Goal: Task Accomplishment & Management: Use online tool/utility

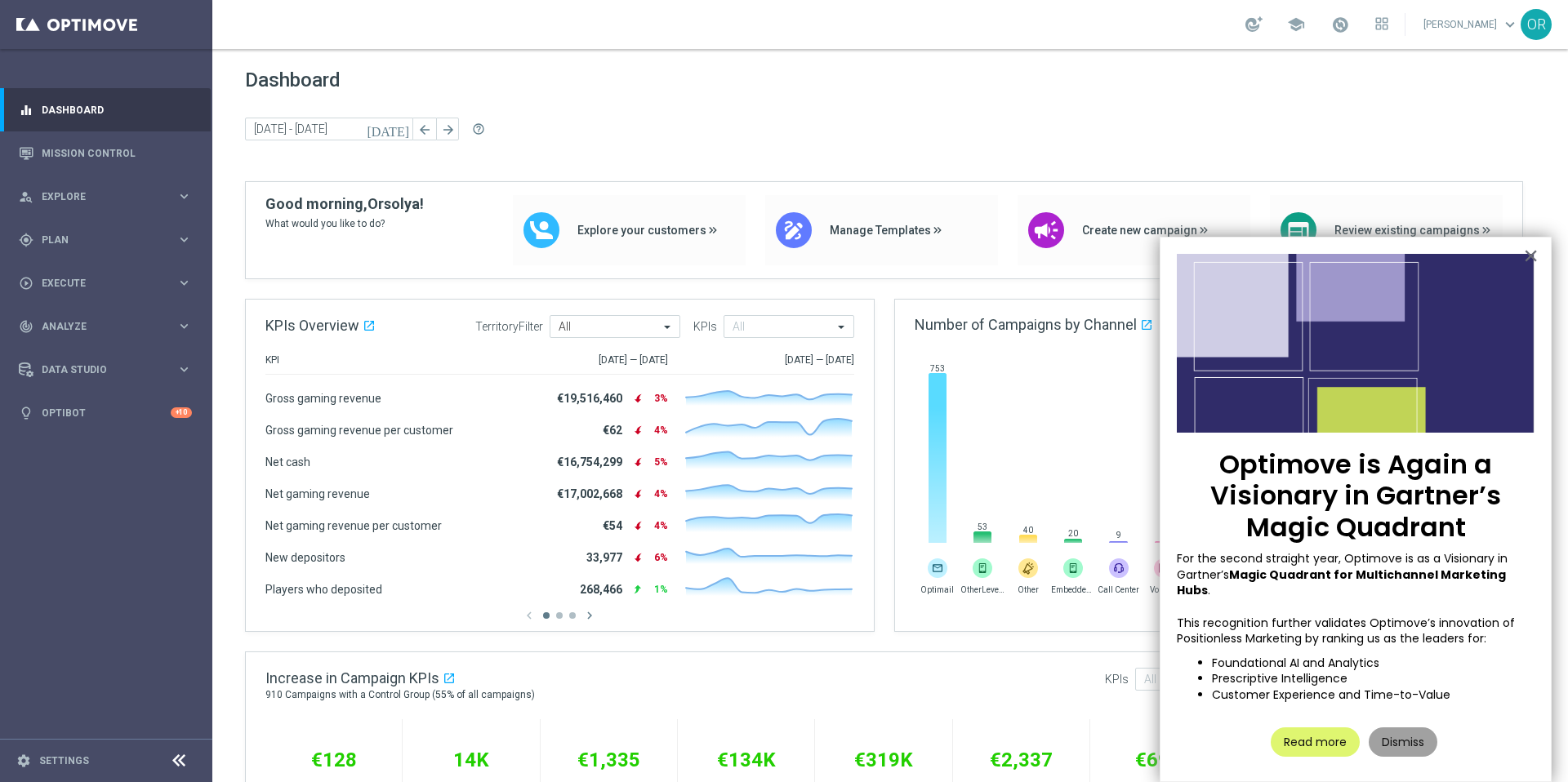
click at [1384, 728] on button "Dismiss" at bounding box center [1403, 743] width 69 height 30
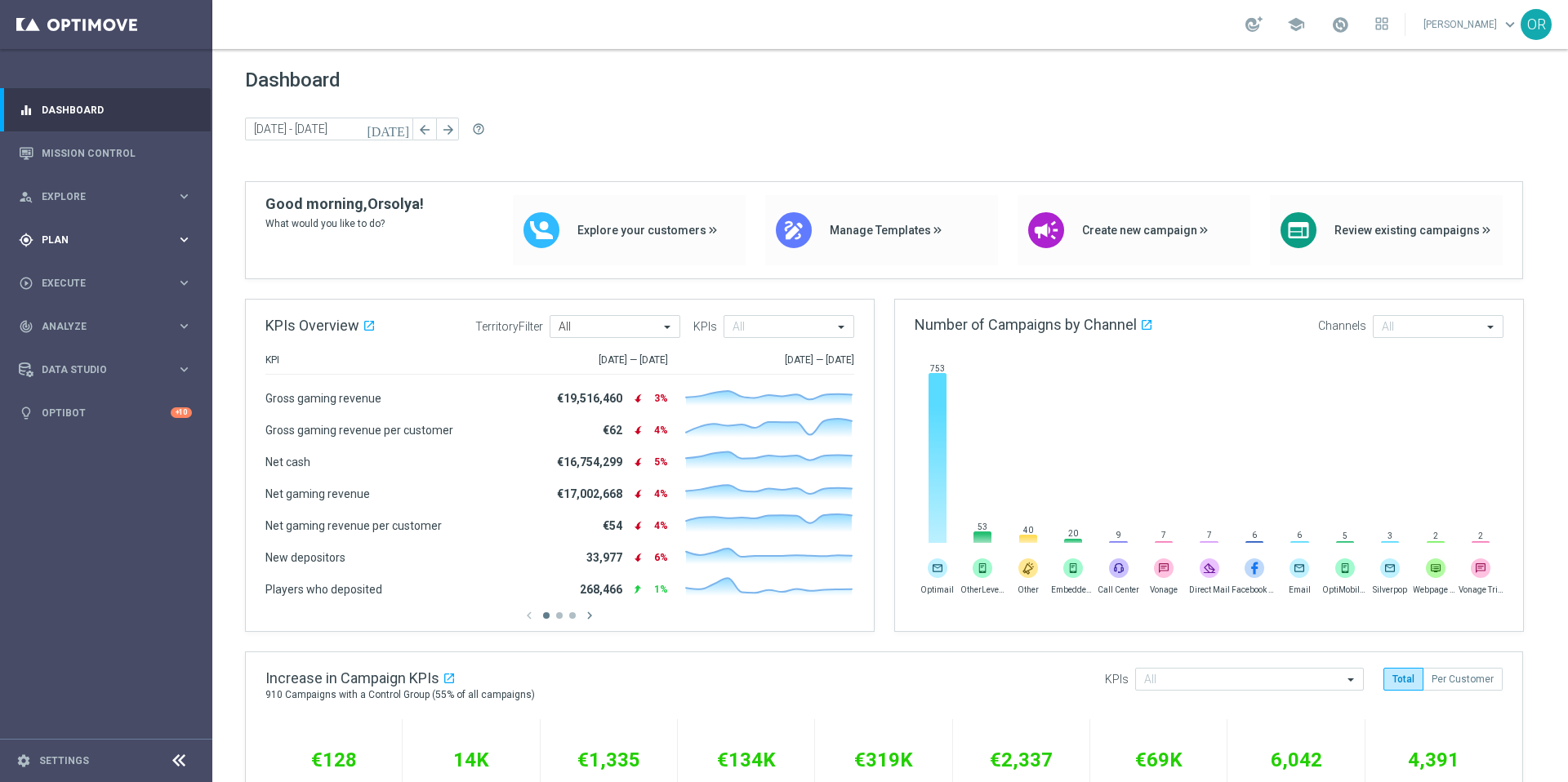
click at [103, 240] on span "Plan" at bounding box center [109, 240] width 134 height 10
click at [83, 324] on span "Templates" at bounding box center [102, 323] width 116 height 10
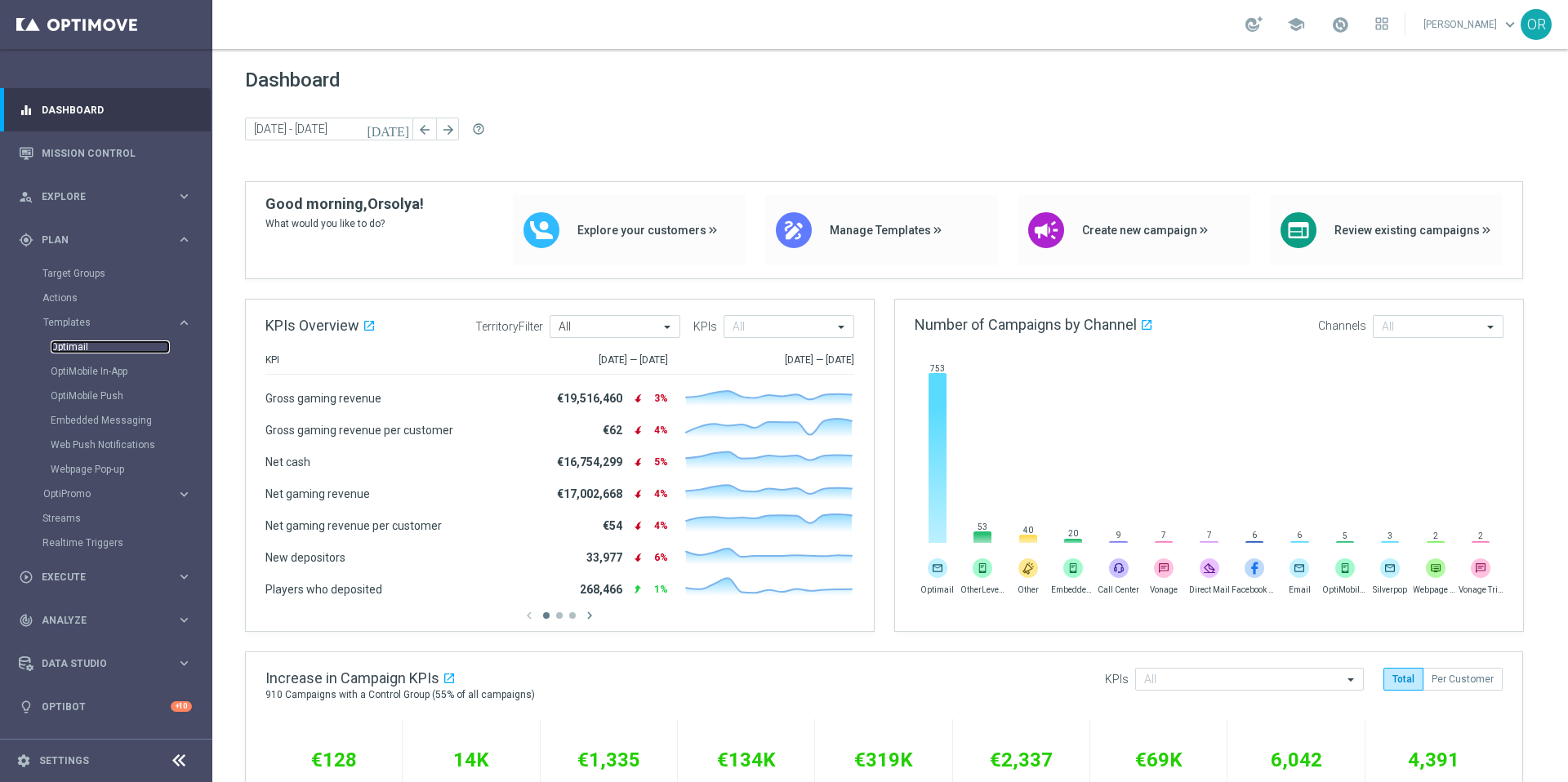
click at [84, 347] on link "Optimail" at bounding box center [110, 347] width 119 height 13
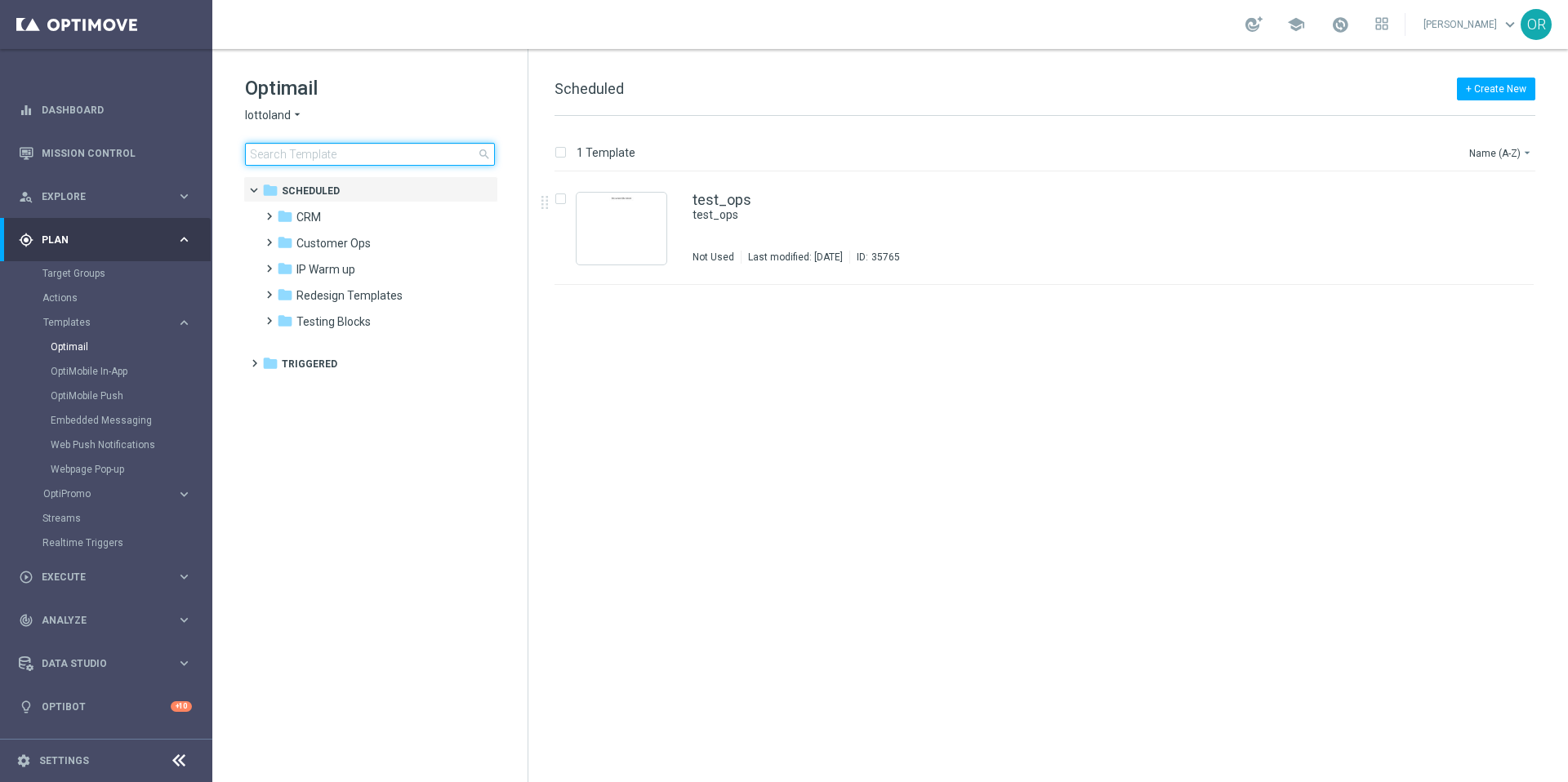
click at [373, 152] on input at bounding box center [370, 154] width 250 height 23
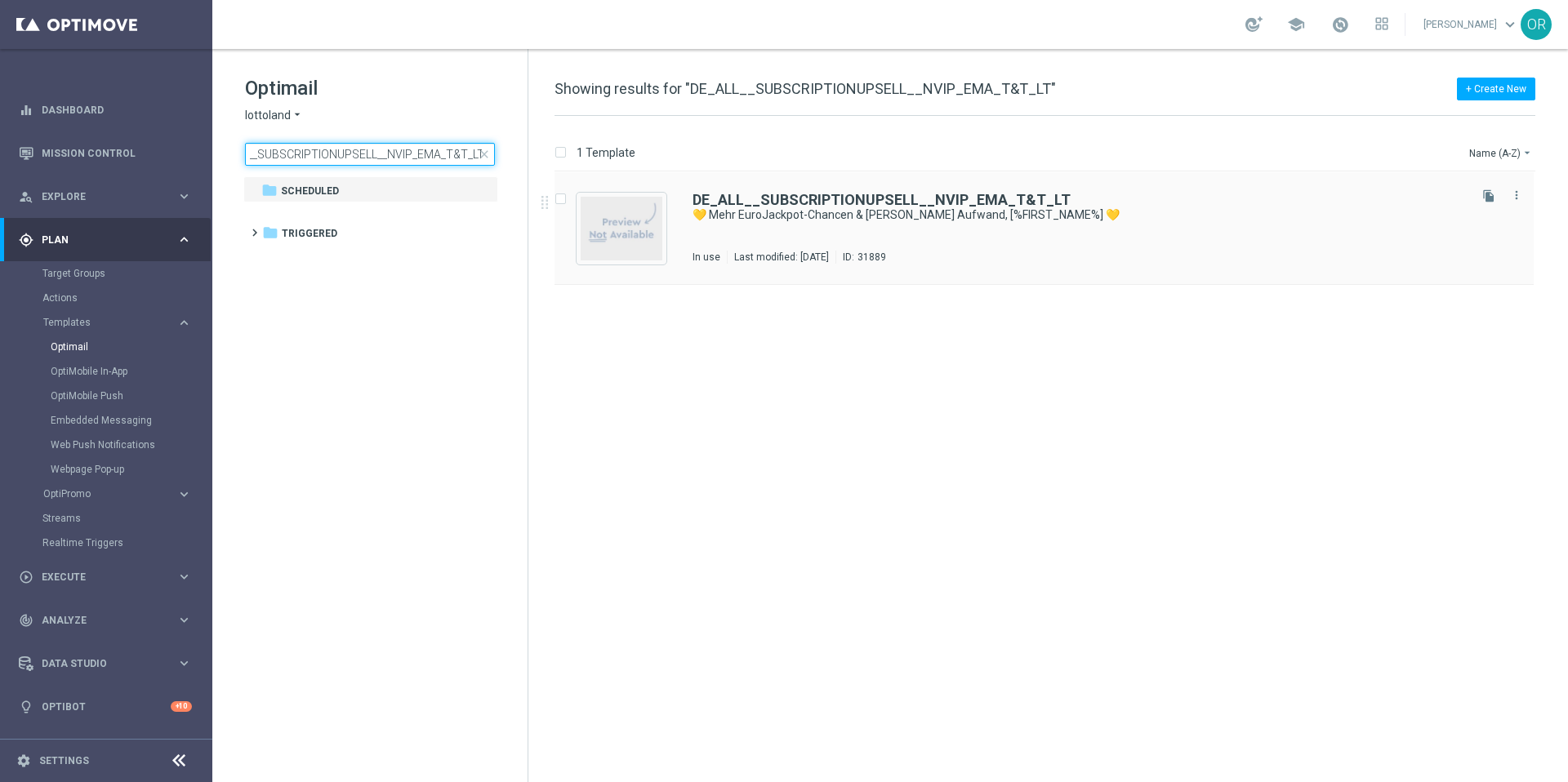
type input "DE_ALL__SUBSCRIPTIONUPSELL__NVIP_EMA_T&T_LT"
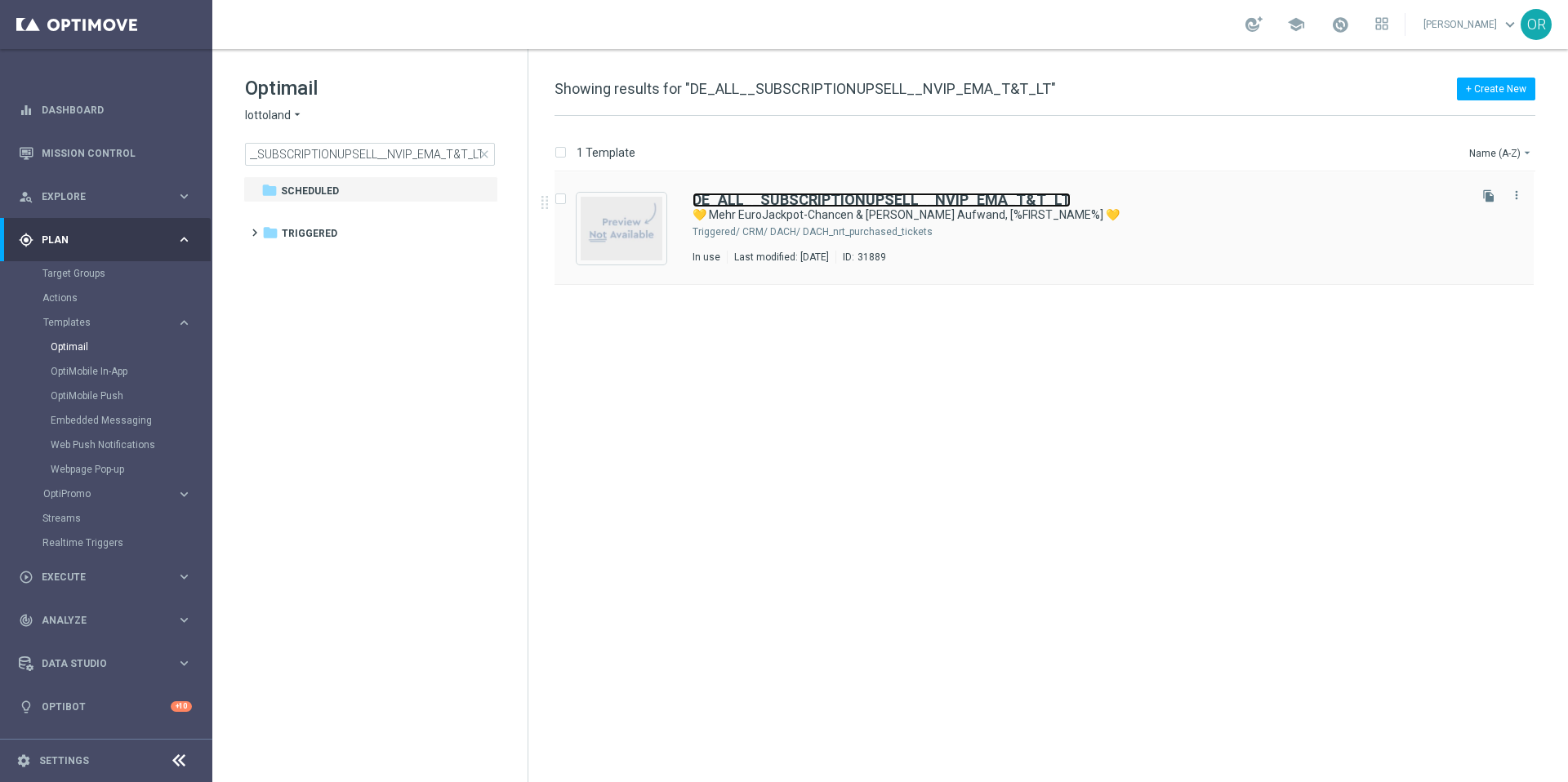
click at [795, 202] on b "DE_ALL__SUBSCRIPTIONUPSELL__NVIP_EMA_T&T_LT" at bounding box center [881, 199] width 378 height 17
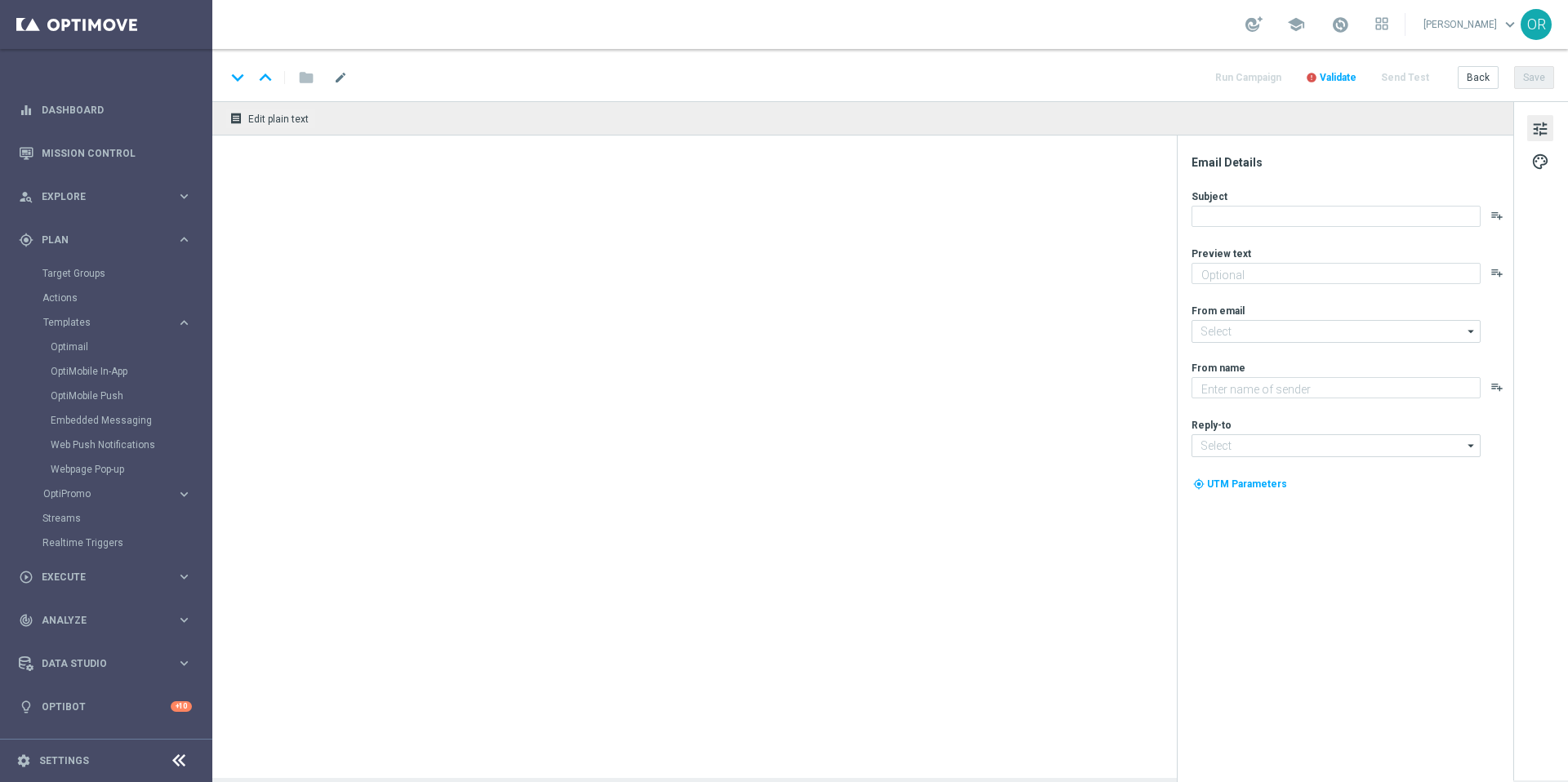
type textarea "Jetzt Abo aktivieren und keine Ziehung mehr verpassen"
type textarea "Lottoland"
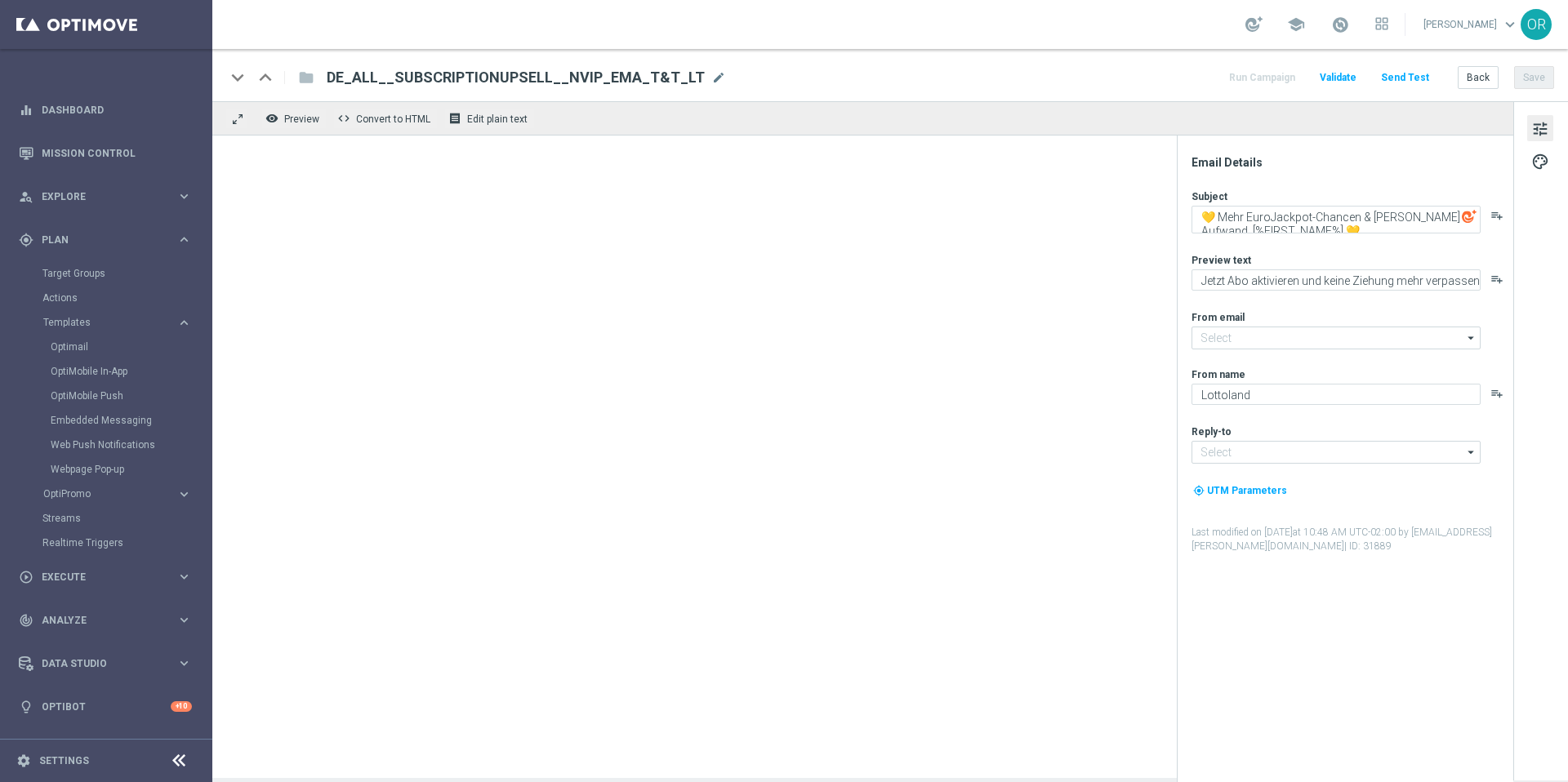
type input "[EMAIL_ADDRESS][DOMAIN_NAME]"
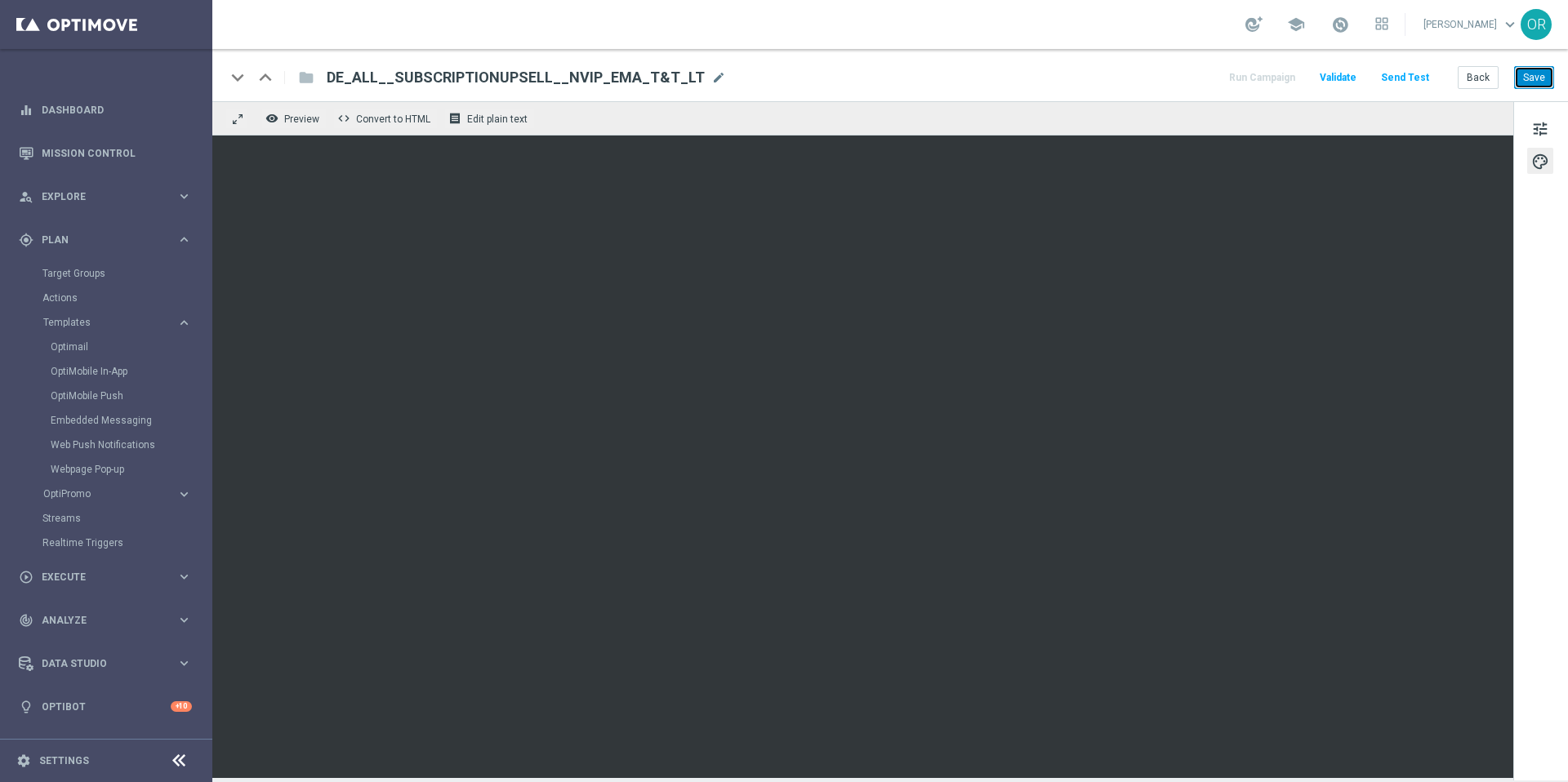
click at [1539, 77] on button "Save" at bounding box center [1534, 78] width 40 height 23
click at [307, 80] on div "folder" at bounding box center [298, 78] width 33 height 26
click at [90, 348] on link "Optimail" at bounding box center [110, 347] width 119 height 13
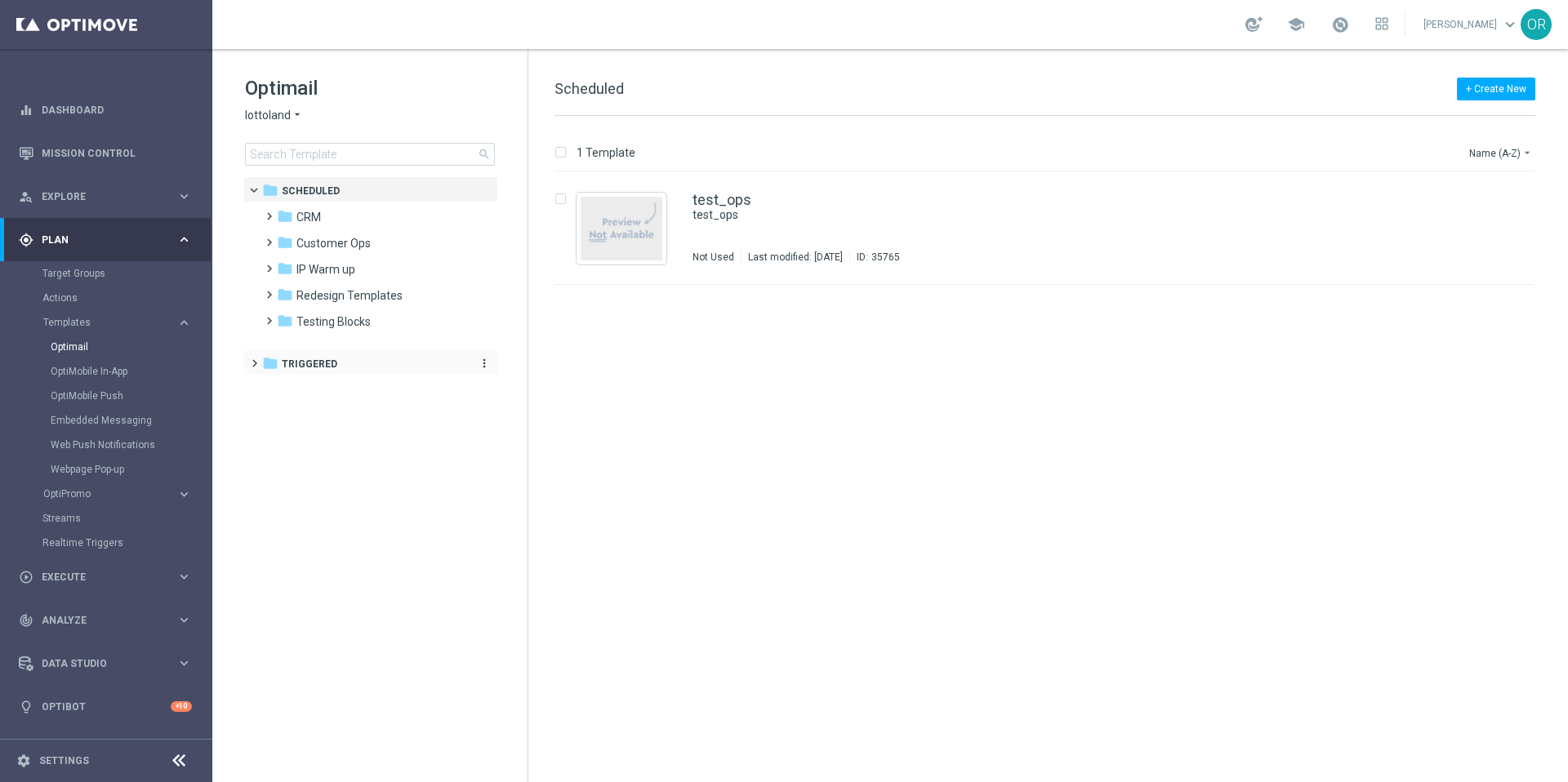
click at [318, 370] on span "Triggered" at bounding box center [310, 364] width 56 height 15
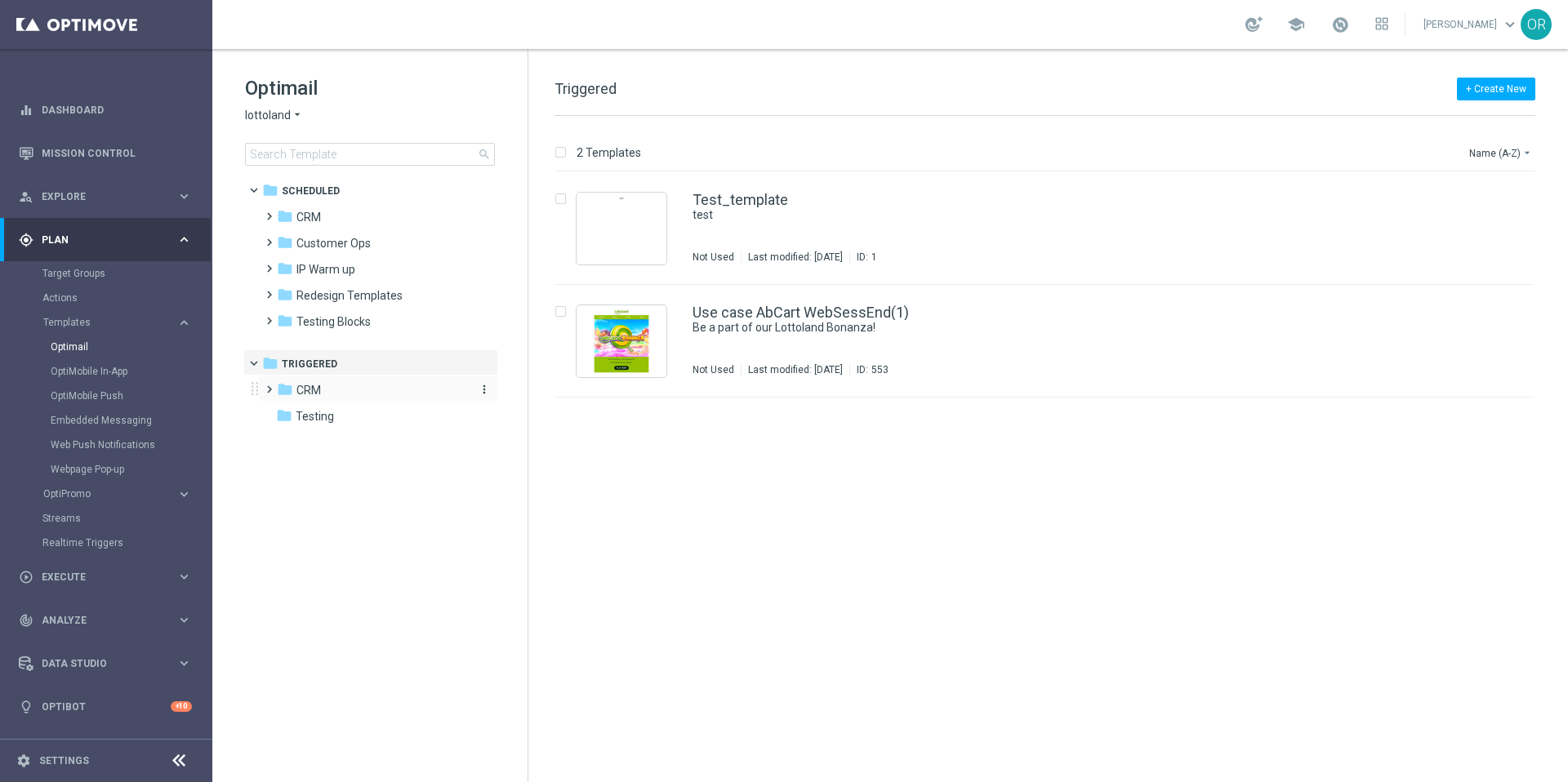
click at [325, 390] on div "folder CRM" at bounding box center [370, 390] width 188 height 19
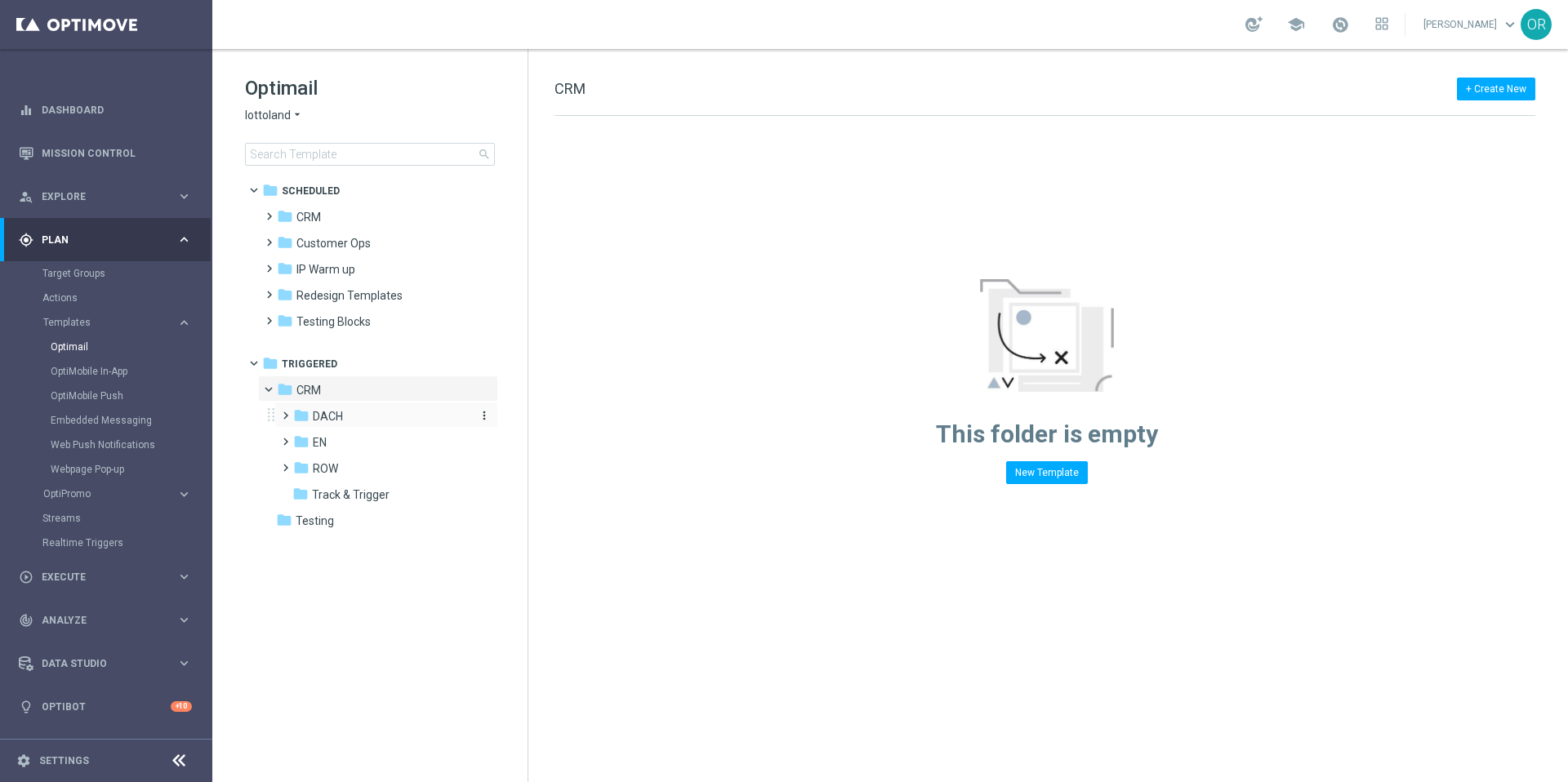
click at [345, 416] on div "folder DACH" at bounding box center [380, 416] width 174 height 19
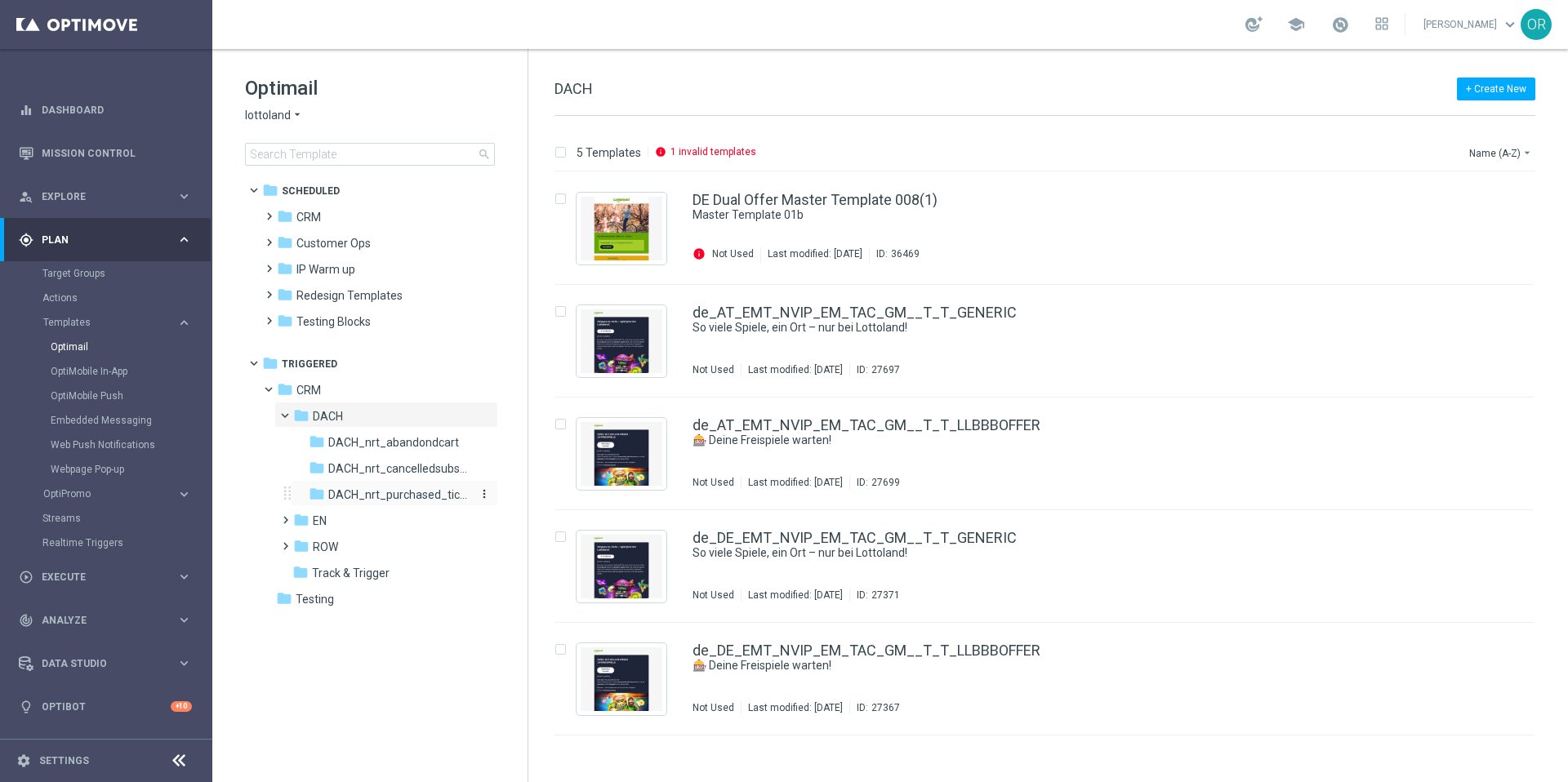
click at [388, 501] on span "DACH_nrt_purchased_tickets" at bounding box center [398, 495] width 141 height 15
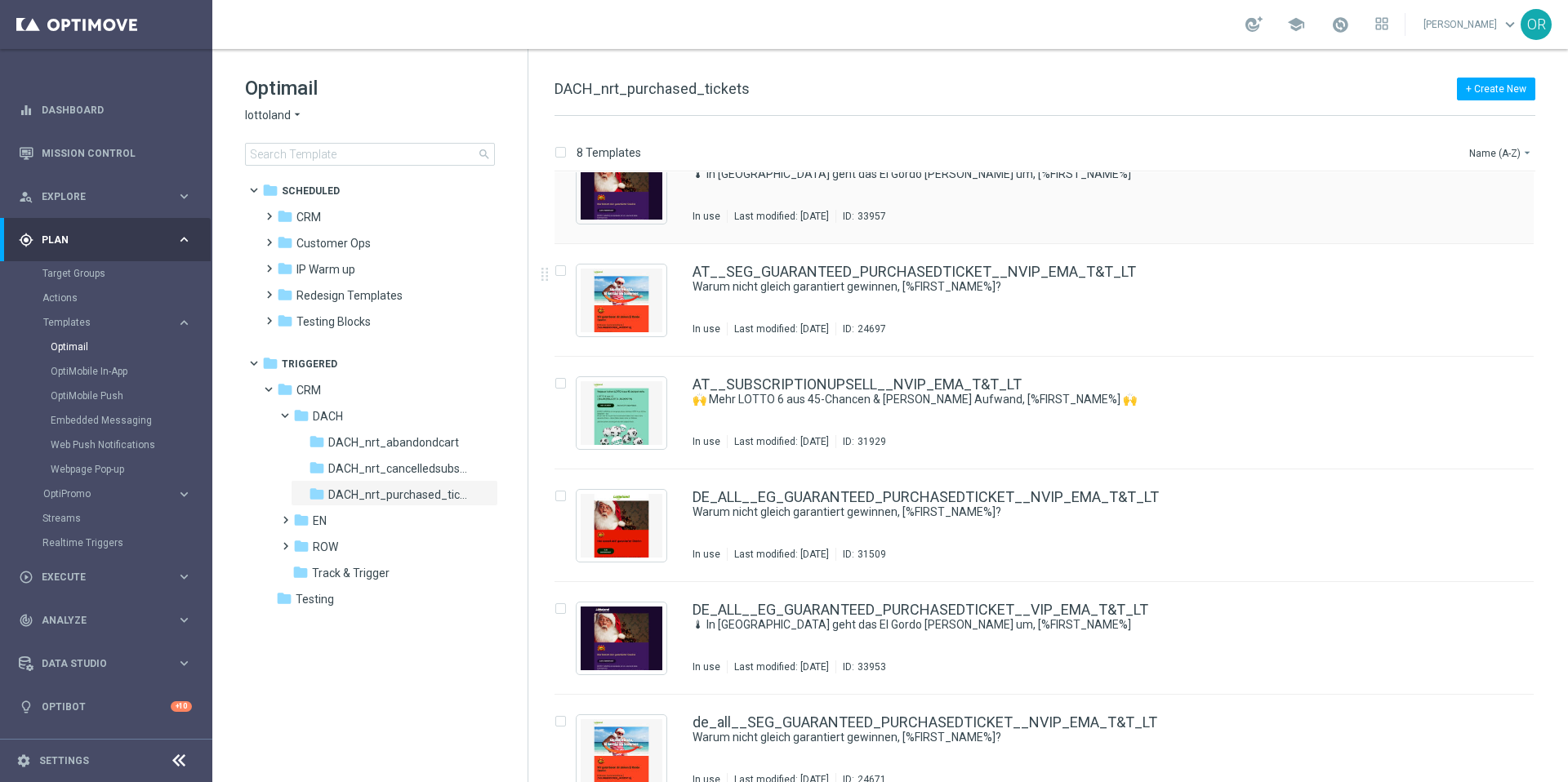
scroll to position [169, 0]
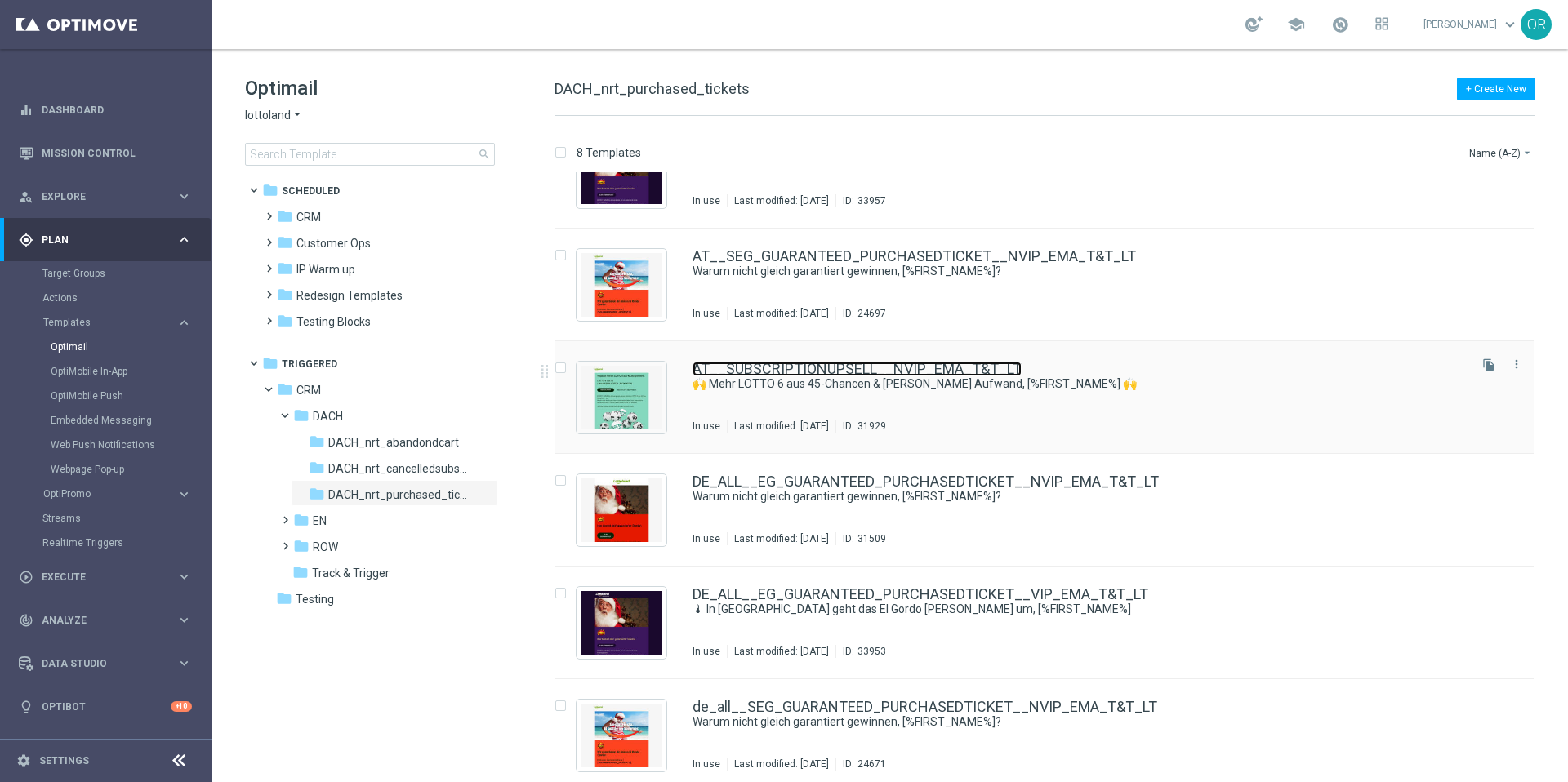
click at [882, 364] on link "AT__SUBSCRIPTIONUPSELL__NVIP_EMA_T&T_LT" at bounding box center [857, 369] width 329 height 15
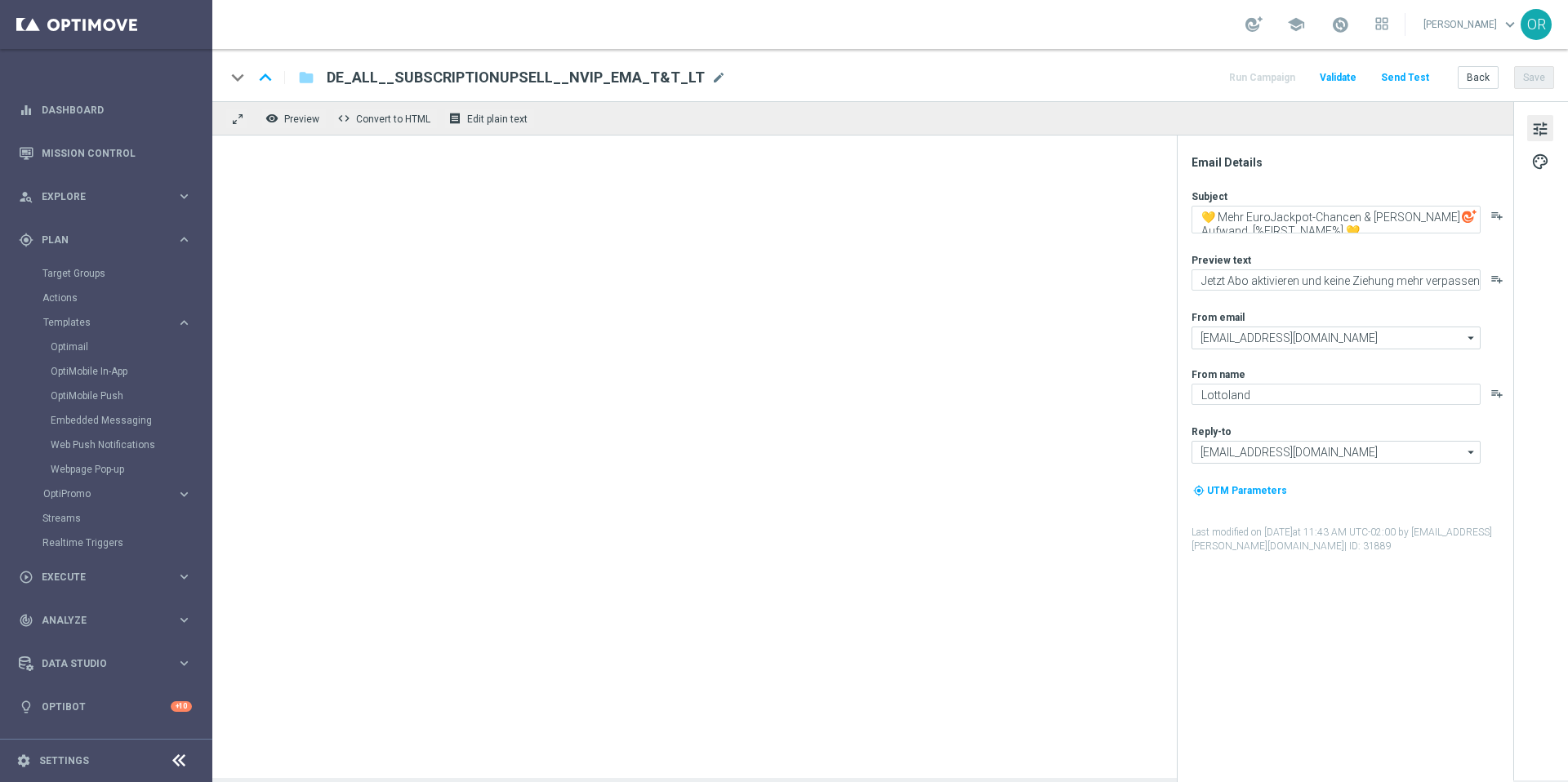
type textarea "🙌 Mehr LOTTO 6 aus 45-Chancen & [PERSON_NAME] Aufwand, [%FIRST_NAME%] 🙌"
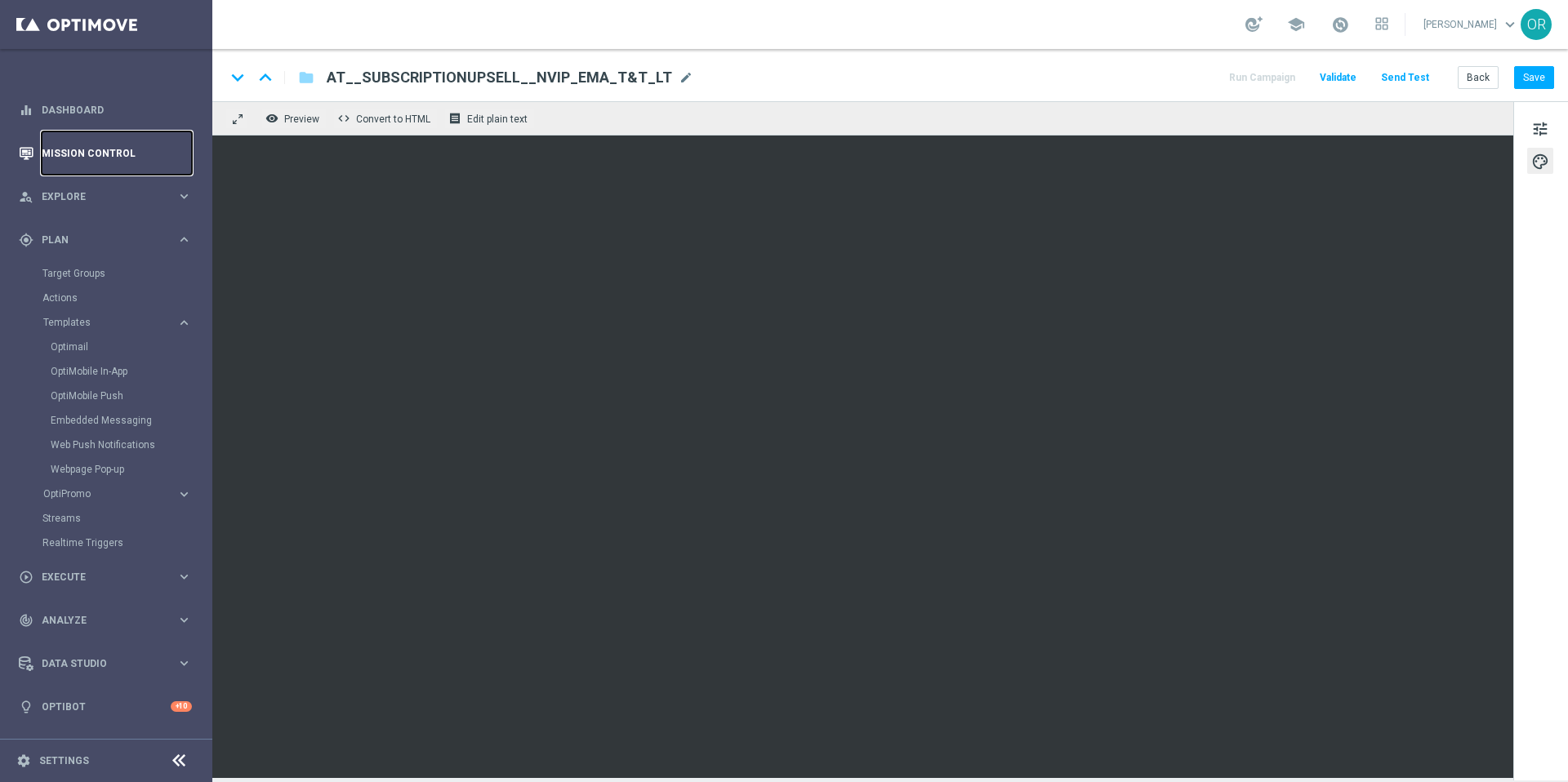
click at [86, 154] on link "Mission Control" at bounding box center [116, 152] width 150 height 43
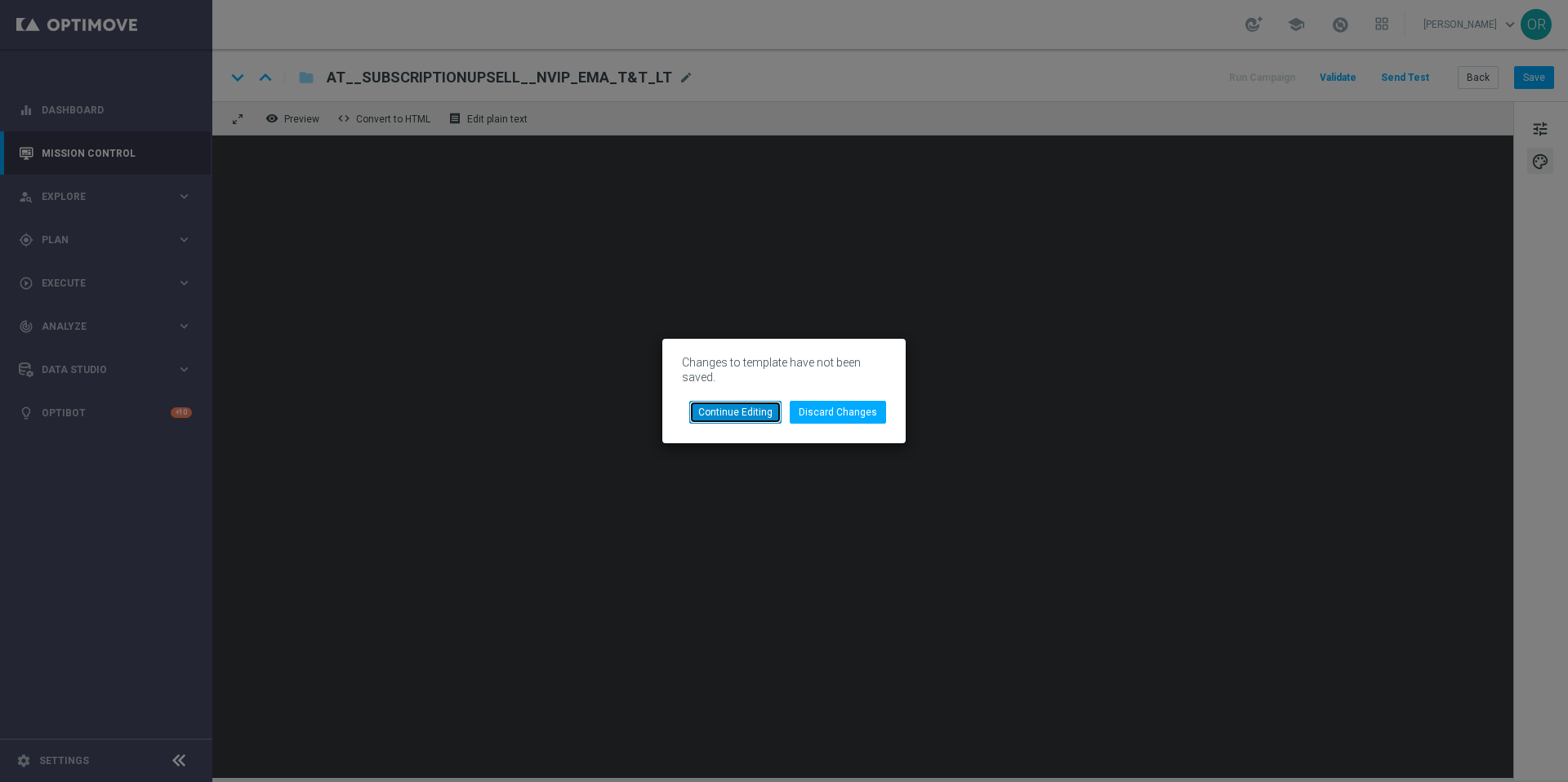
click at [753, 412] on button "Continue Editing" at bounding box center [735, 412] width 93 height 23
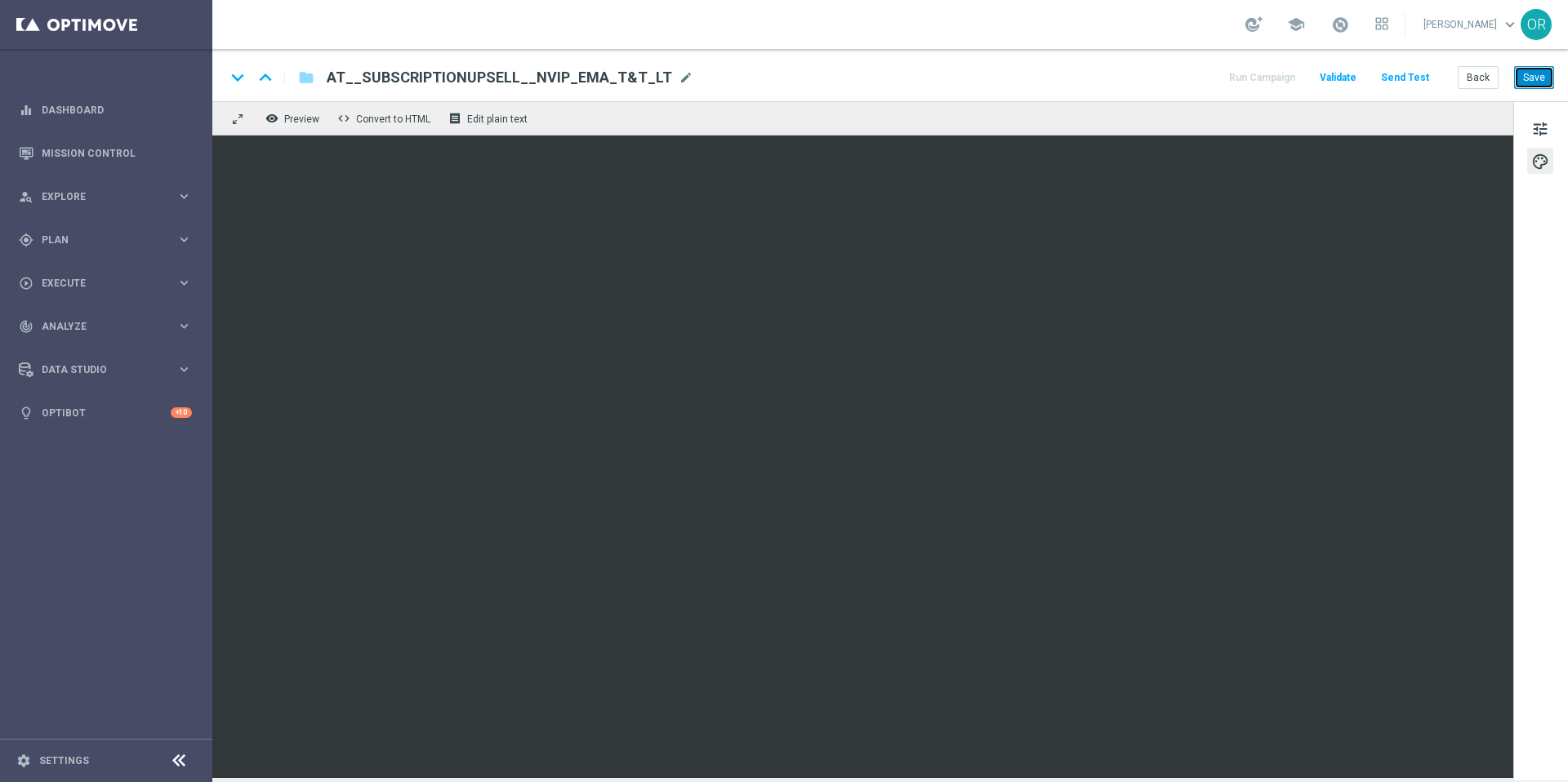
click at [1531, 76] on button "Save" at bounding box center [1534, 78] width 40 height 23
click at [106, 148] on link "Mission Control" at bounding box center [116, 152] width 150 height 43
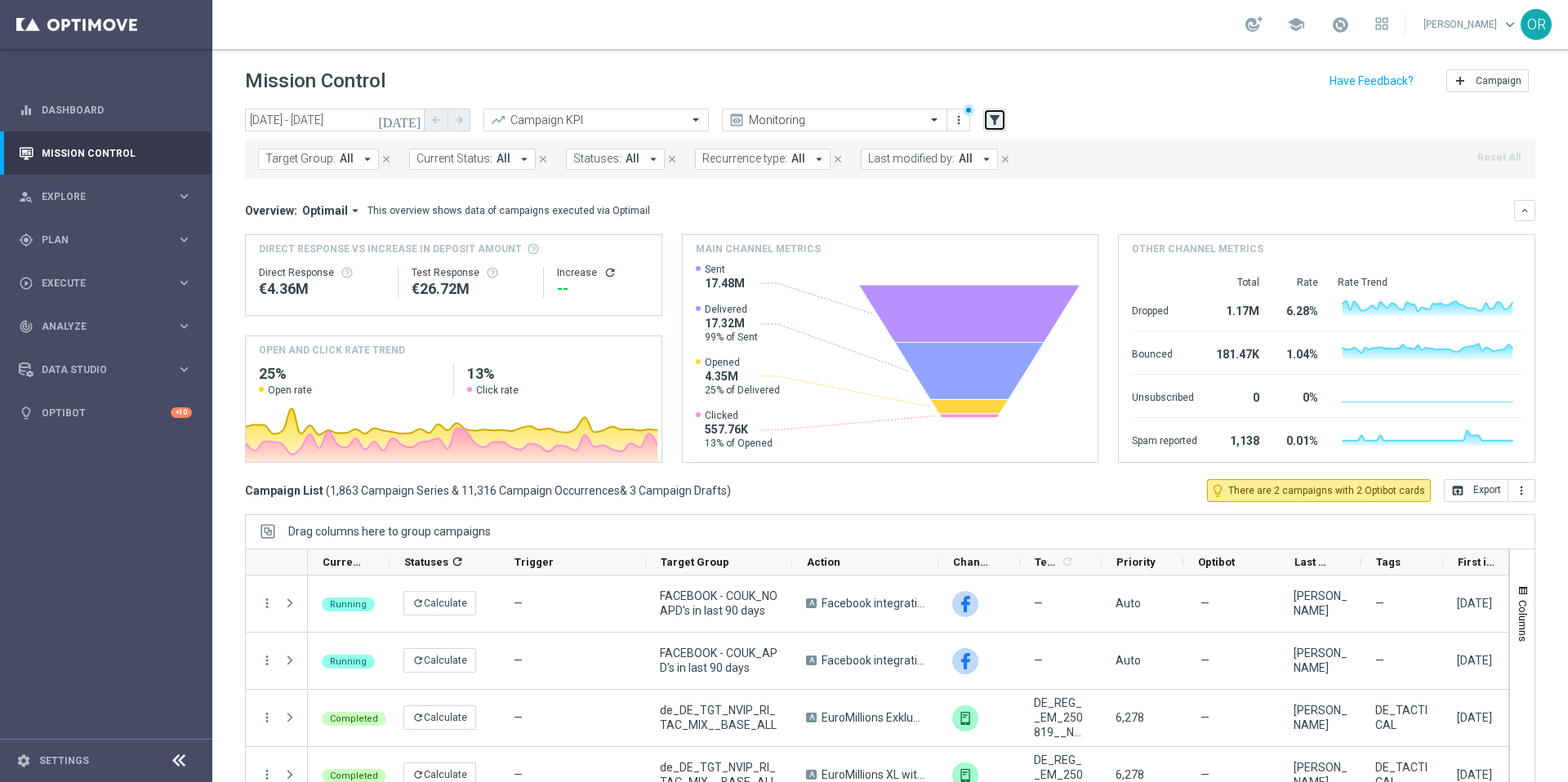
click at [993, 113] on icon "filter_alt" at bounding box center [994, 120] width 15 height 15
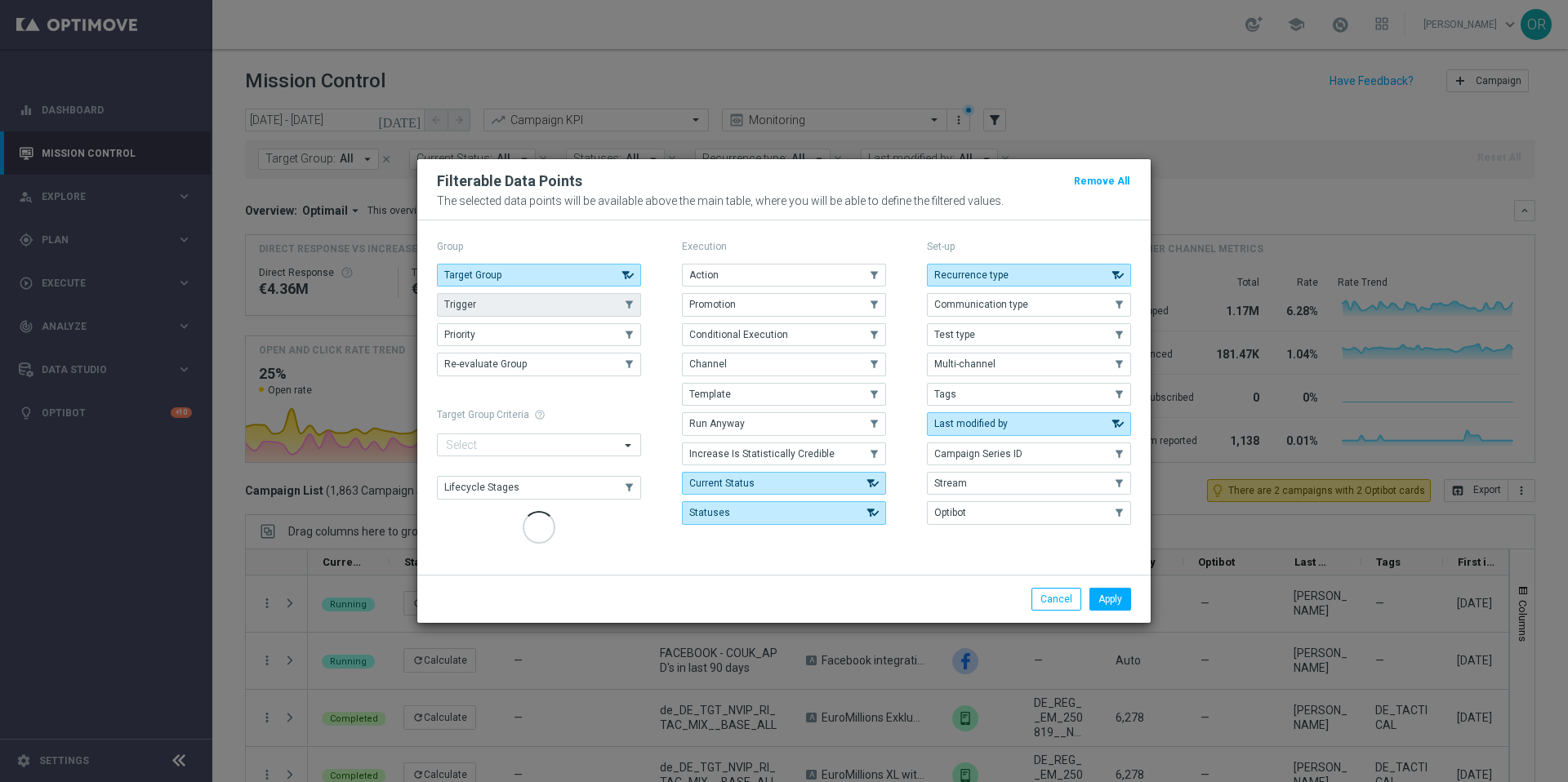
click at [502, 306] on button "Trigger" at bounding box center [539, 305] width 204 height 23
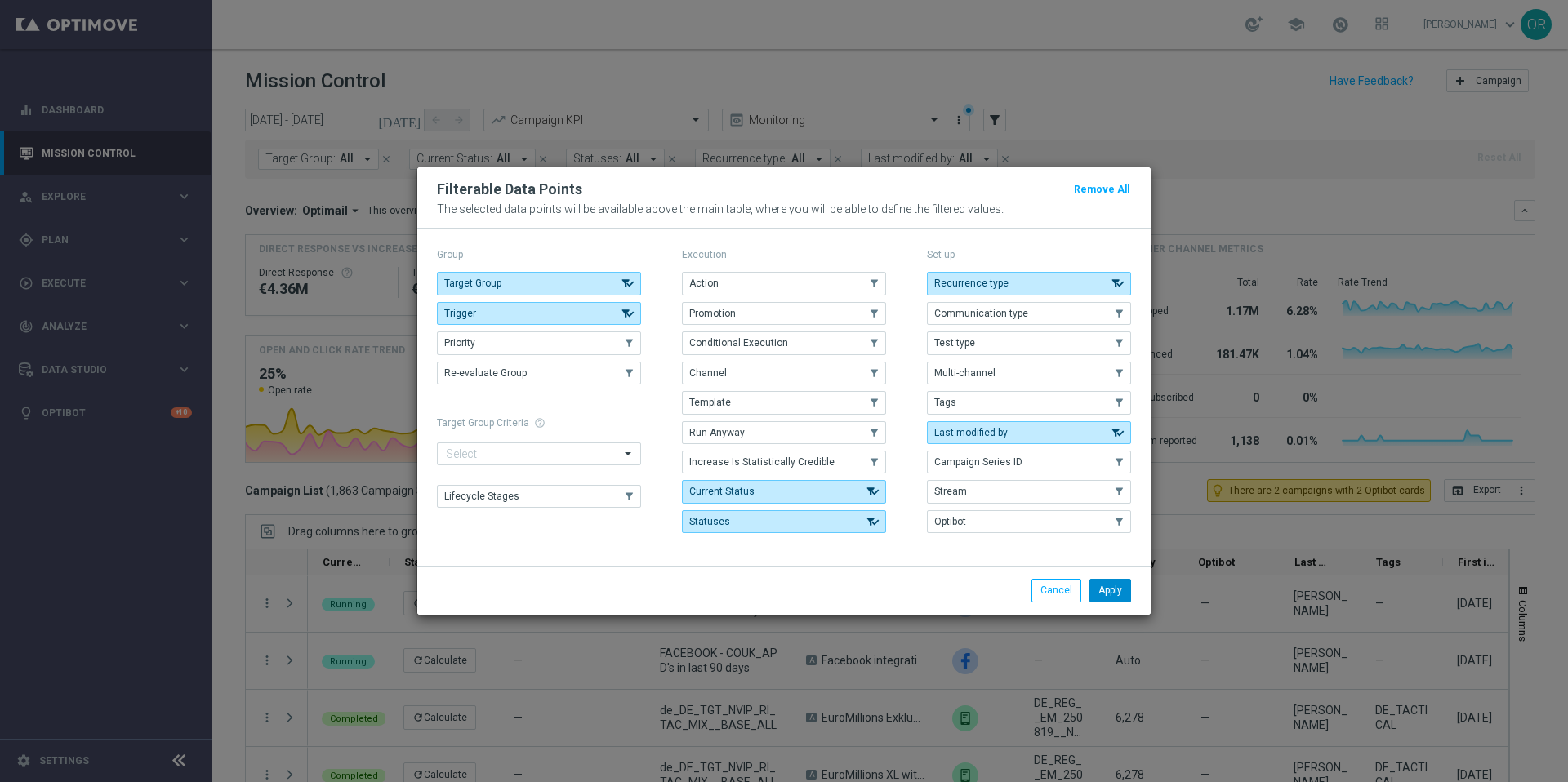
click at [1118, 587] on button "Apply" at bounding box center [1110, 590] width 42 height 23
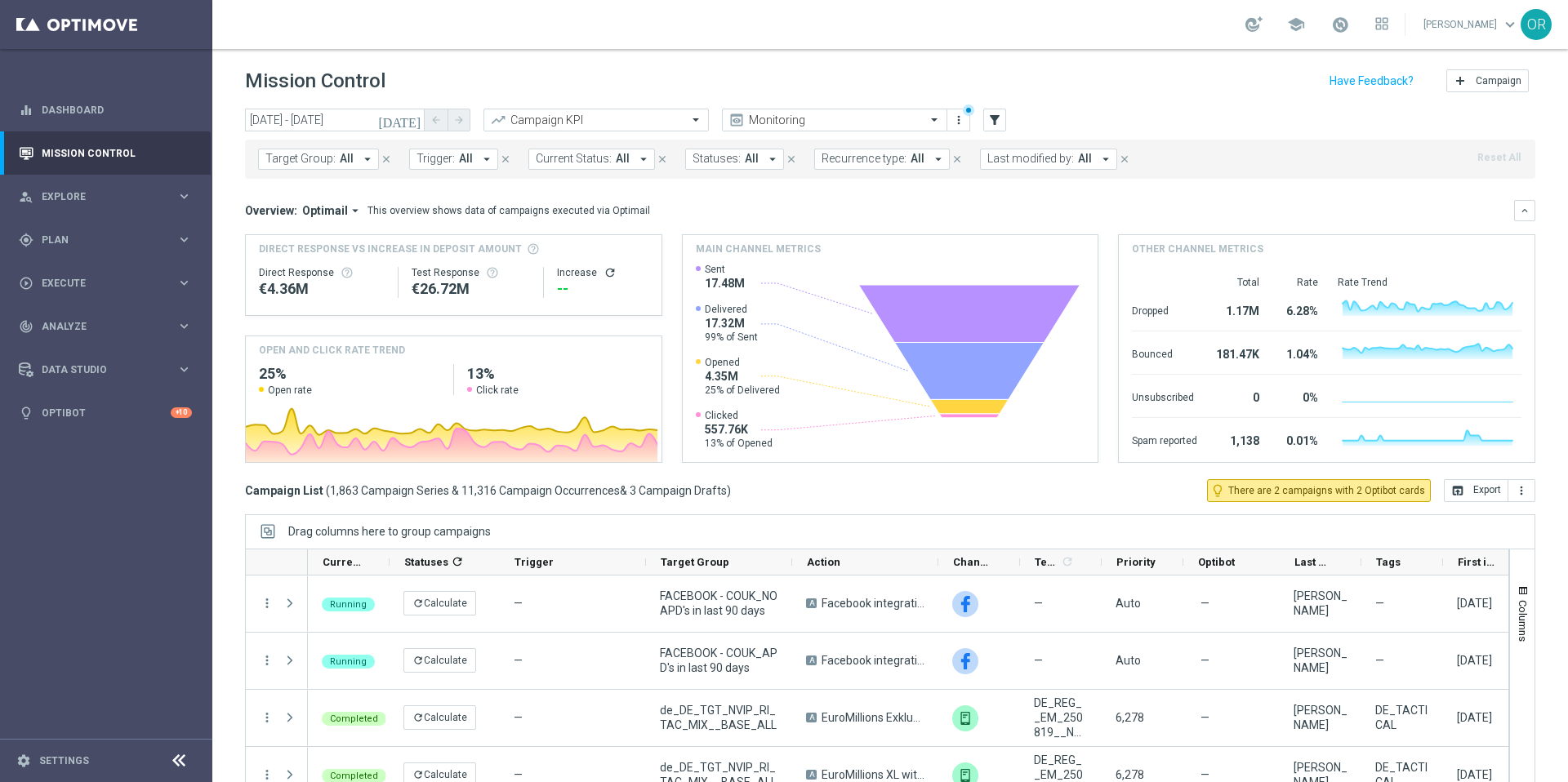
click at [487, 161] on icon "arrow_drop_down" at bounding box center [487, 159] width 15 height 15
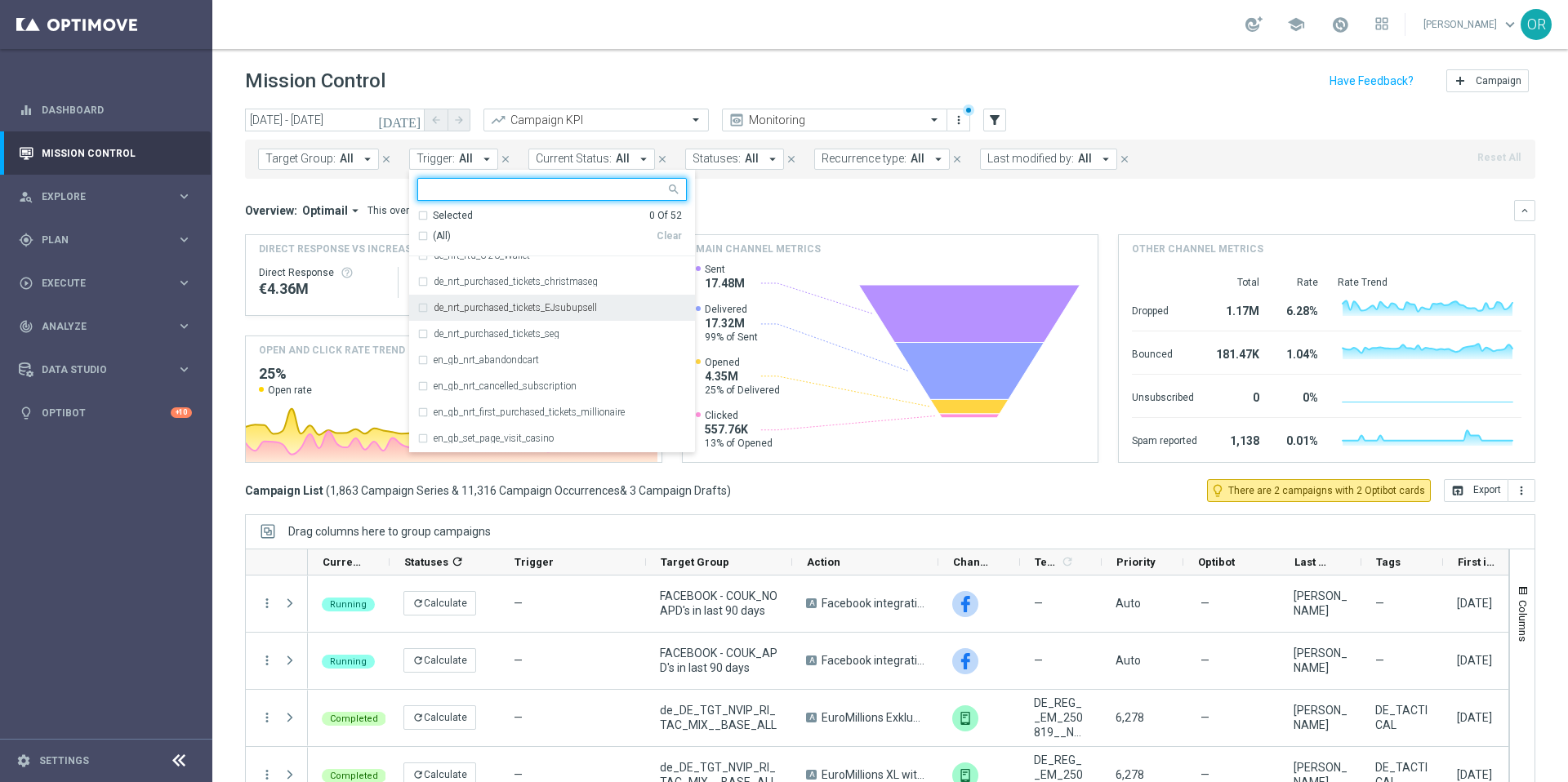
scroll to position [360, 0]
click at [422, 301] on div "de_nrt_purchased_tickets_EJsubupsell" at bounding box center [552, 302] width 270 height 26
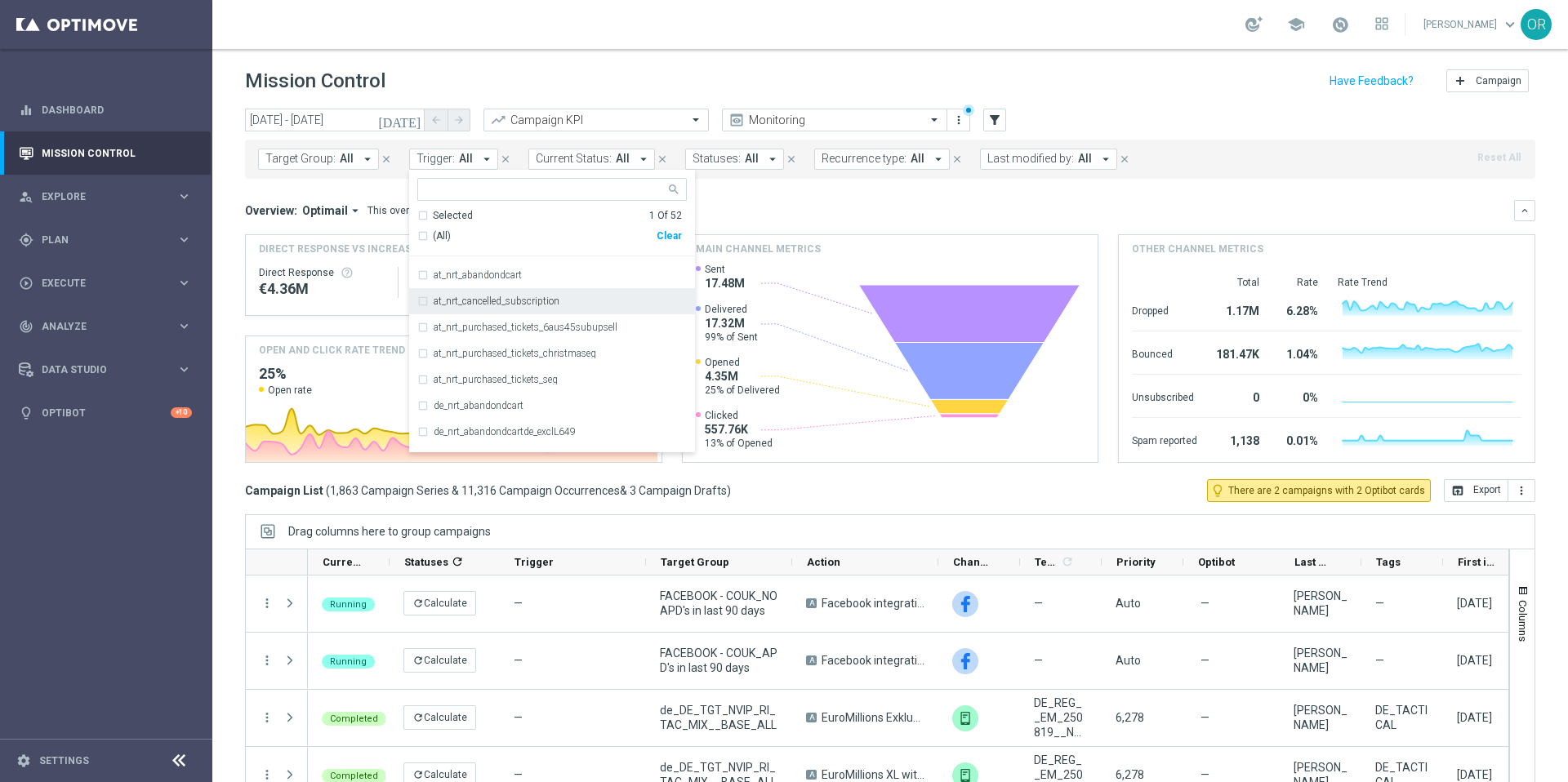
scroll to position [17, 0]
click at [420, 333] on div "at_nrt_purchased_tickets_6aus45subupsell" at bounding box center [552, 331] width 270 height 26
click at [415, 116] on icon "[DATE]" at bounding box center [400, 120] width 44 height 15
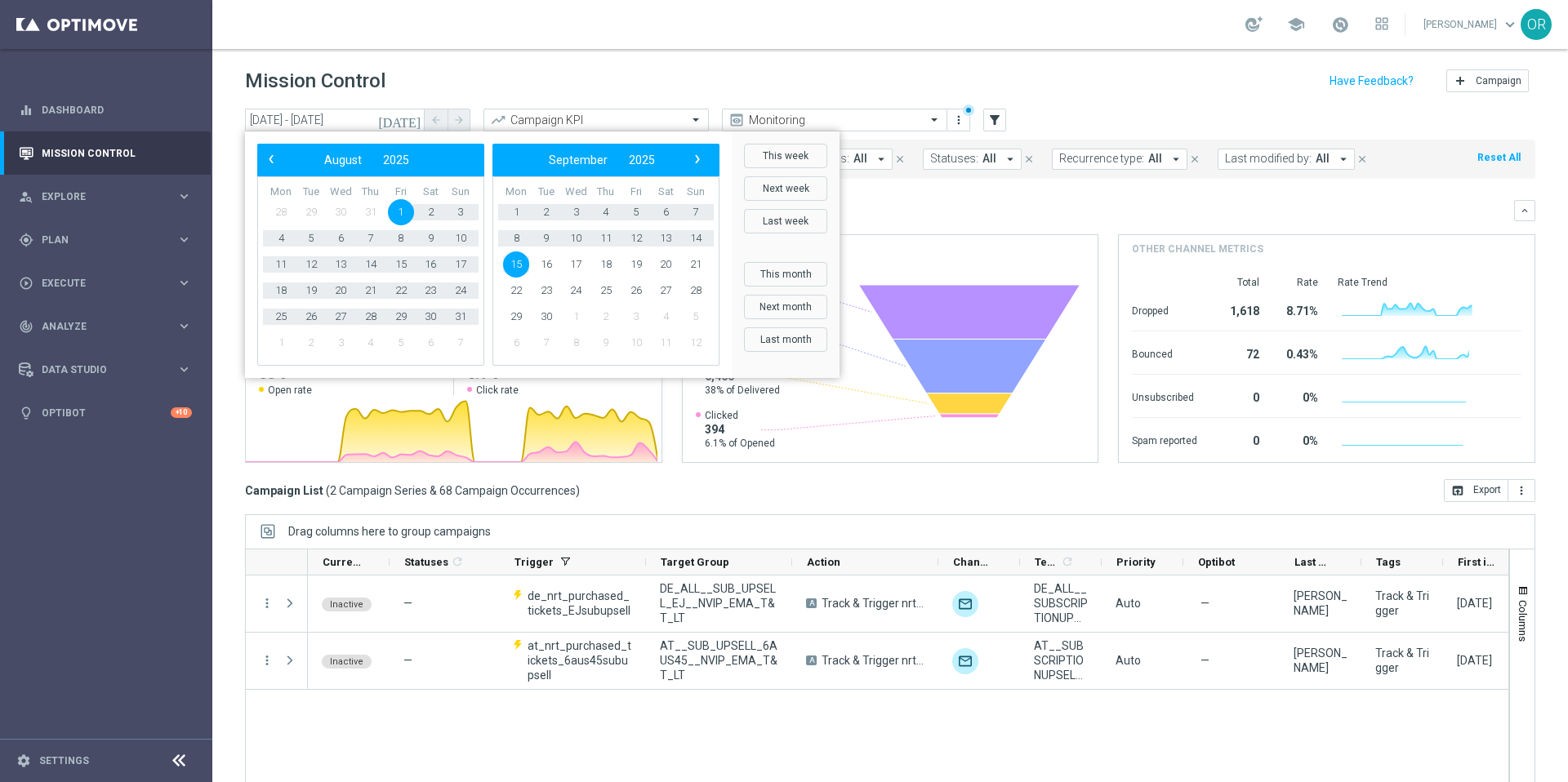
click at [644, 78] on div "Mission Control add Campaign" at bounding box center [890, 81] width 1290 height 32
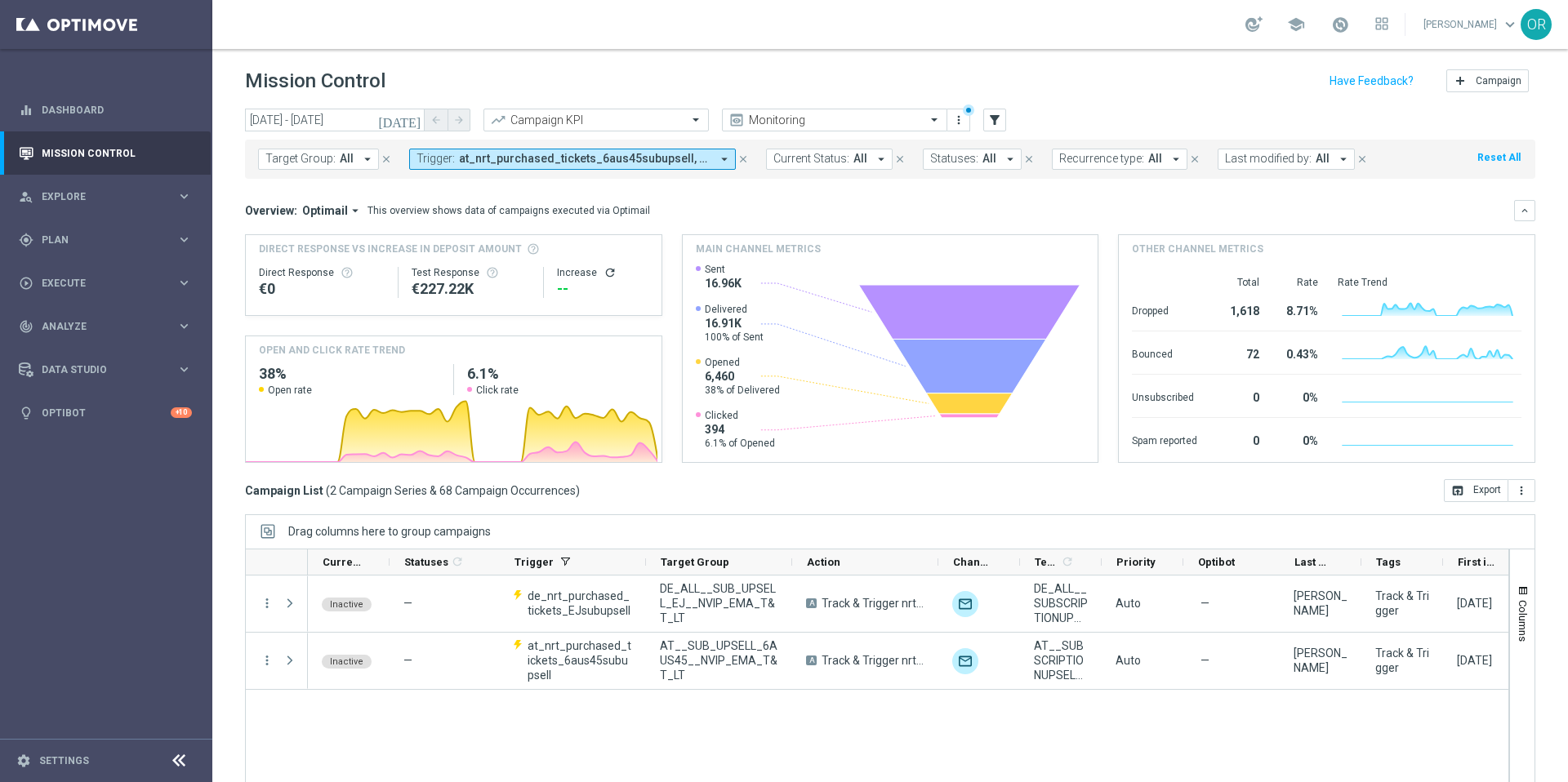
click at [416, 118] on icon "[DATE]" at bounding box center [400, 120] width 44 height 15
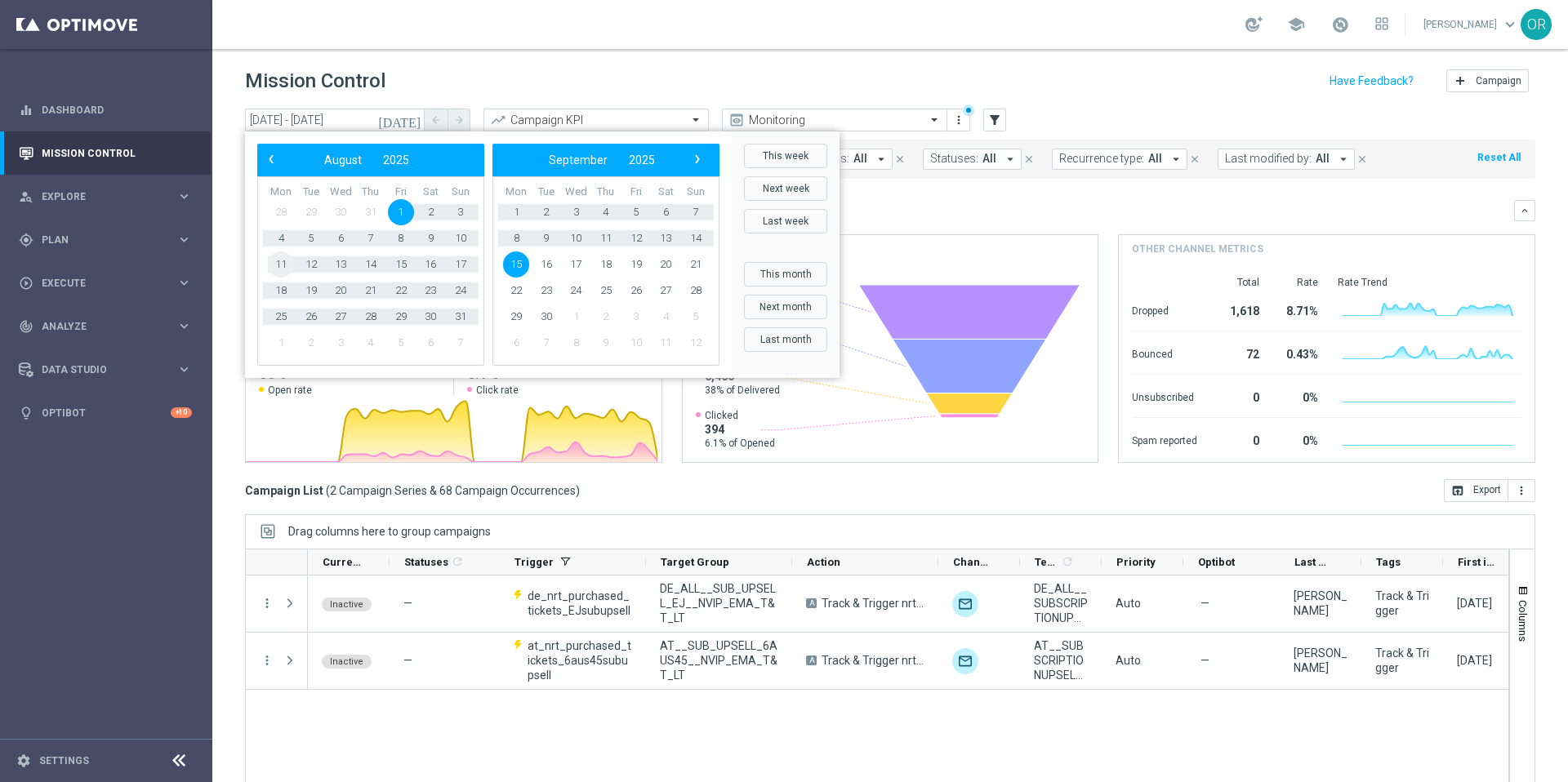
click at [289, 264] on span "11" at bounding box center [281, 265] width 26 height 26
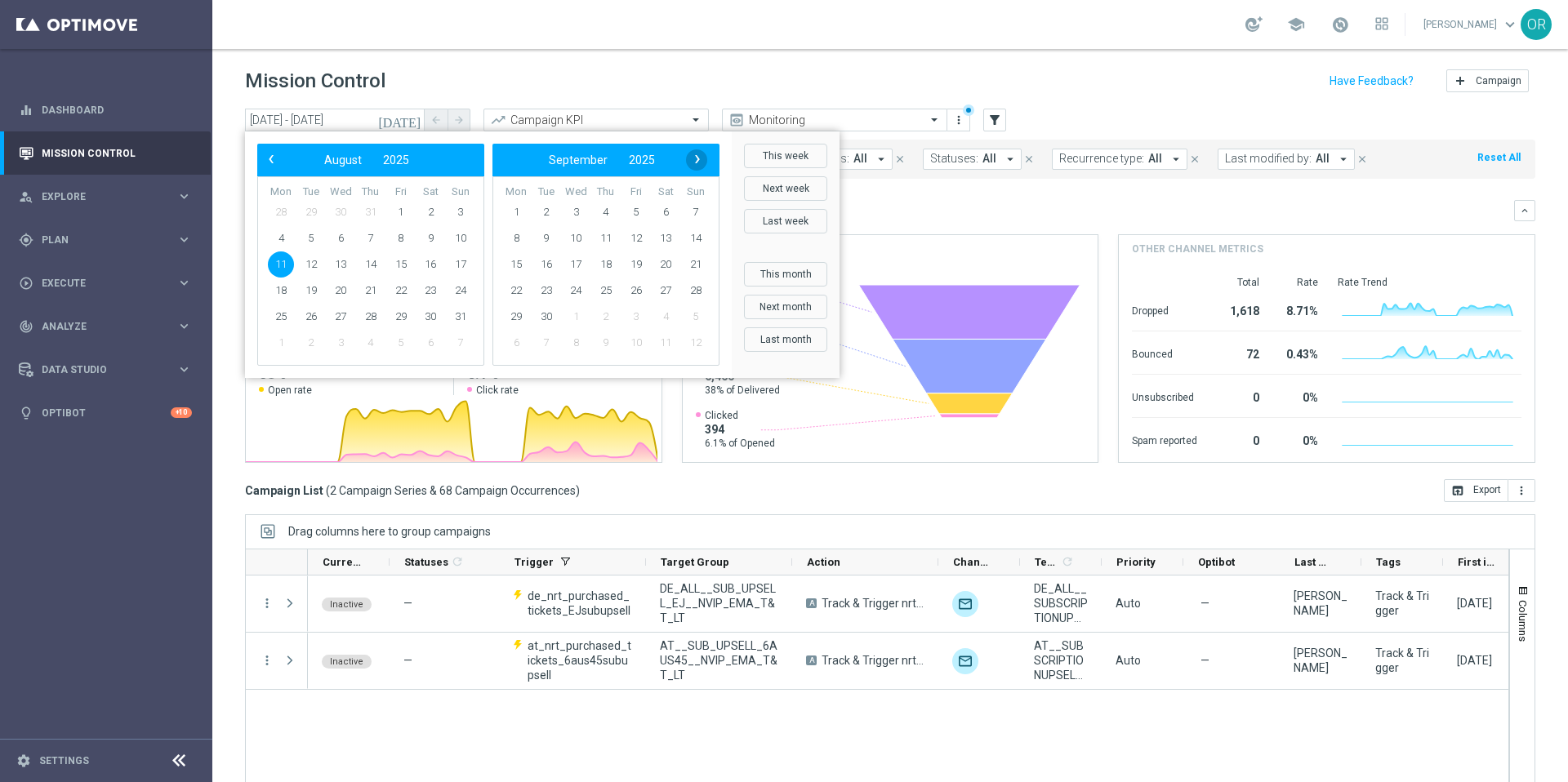
click at [699, 159] on span "›" at bounding box center [698, 159] width 21 height 21
click at [265, 161] on span "‹" at bounding box center [271, 159] width 21 height 21
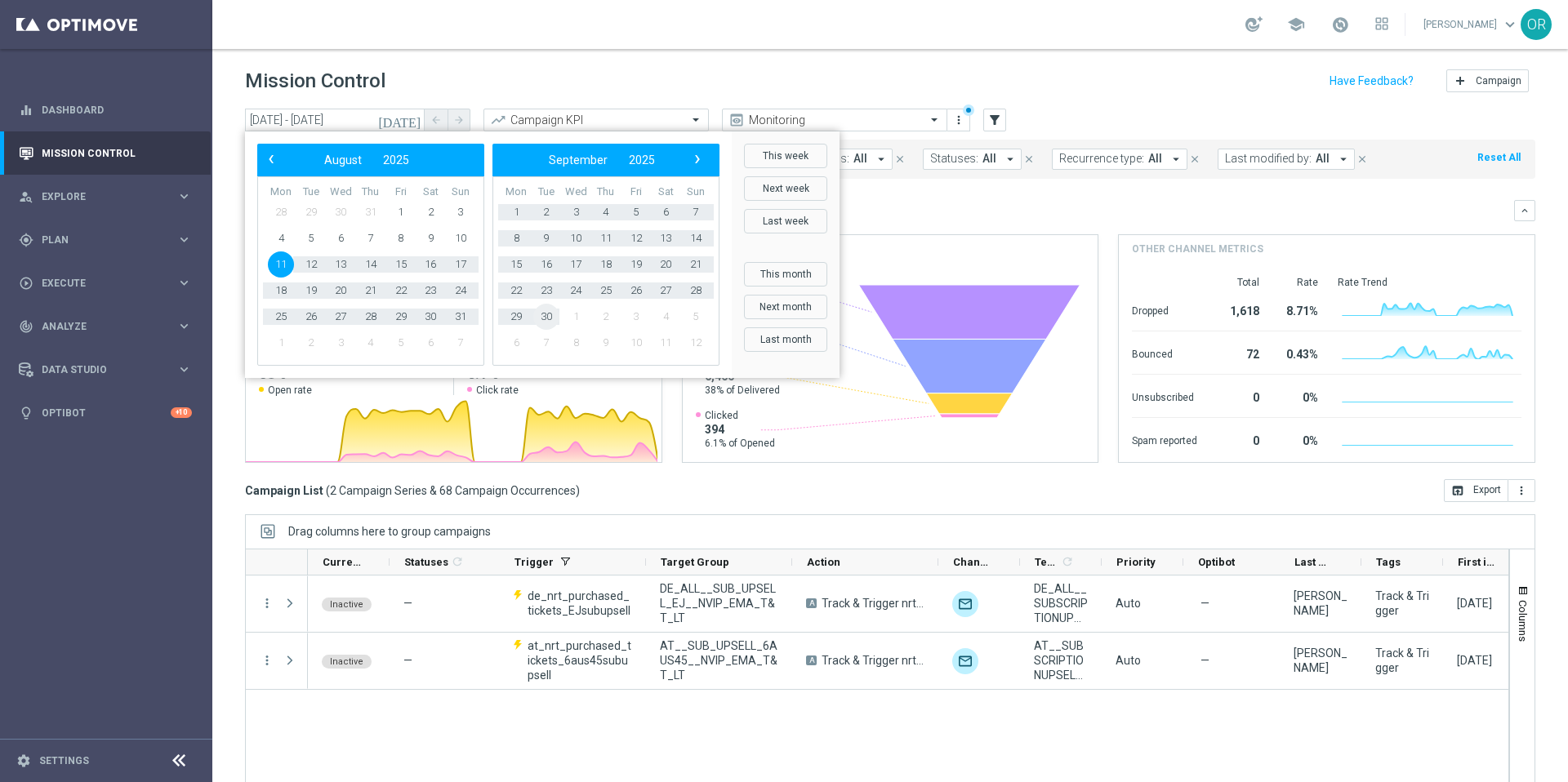
click at [546, 319] on span "30" at bounding box center [547, 317] width 26 height 26
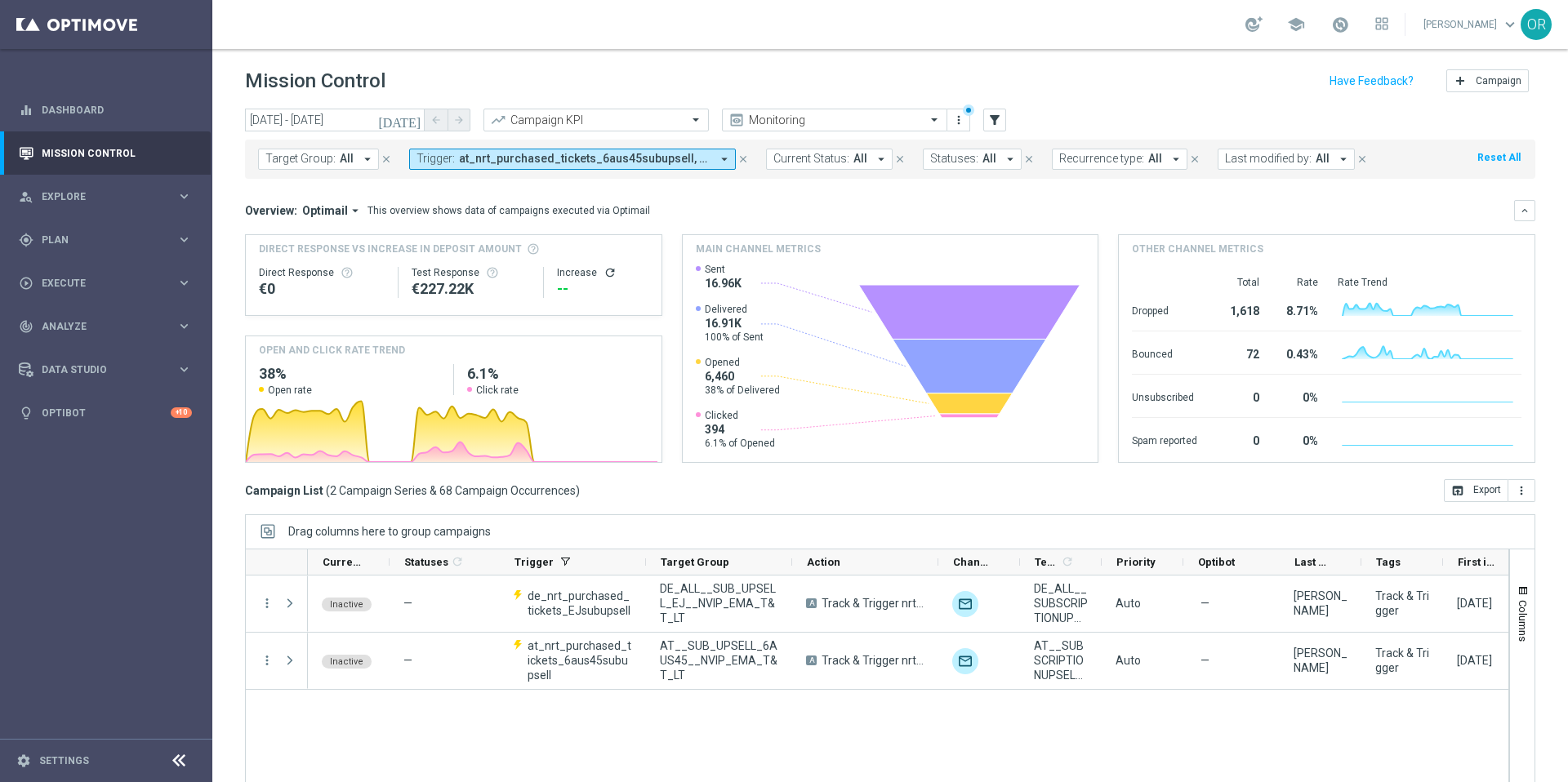
click at [416, 121] on icon "[DATE]" at bounding box center [400, 120] width 44 height 15
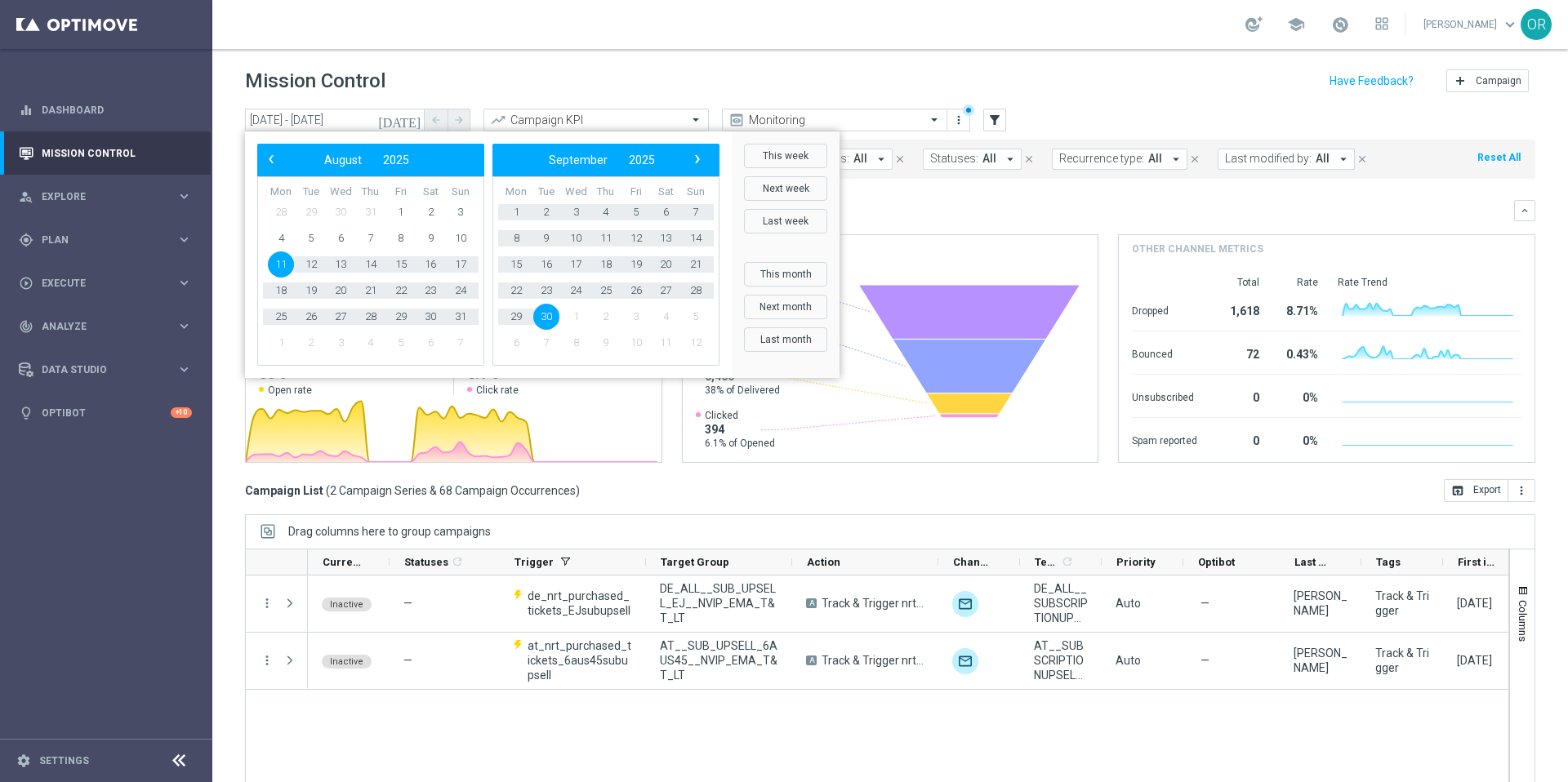
click at [280, 266] on span "11" at bounding box center [281, 265] width 26 height 26
click at [520, 267] on span "15" at bounding box center [516, 265] width 26 height 26
type input "[DATE] - [DATE]"
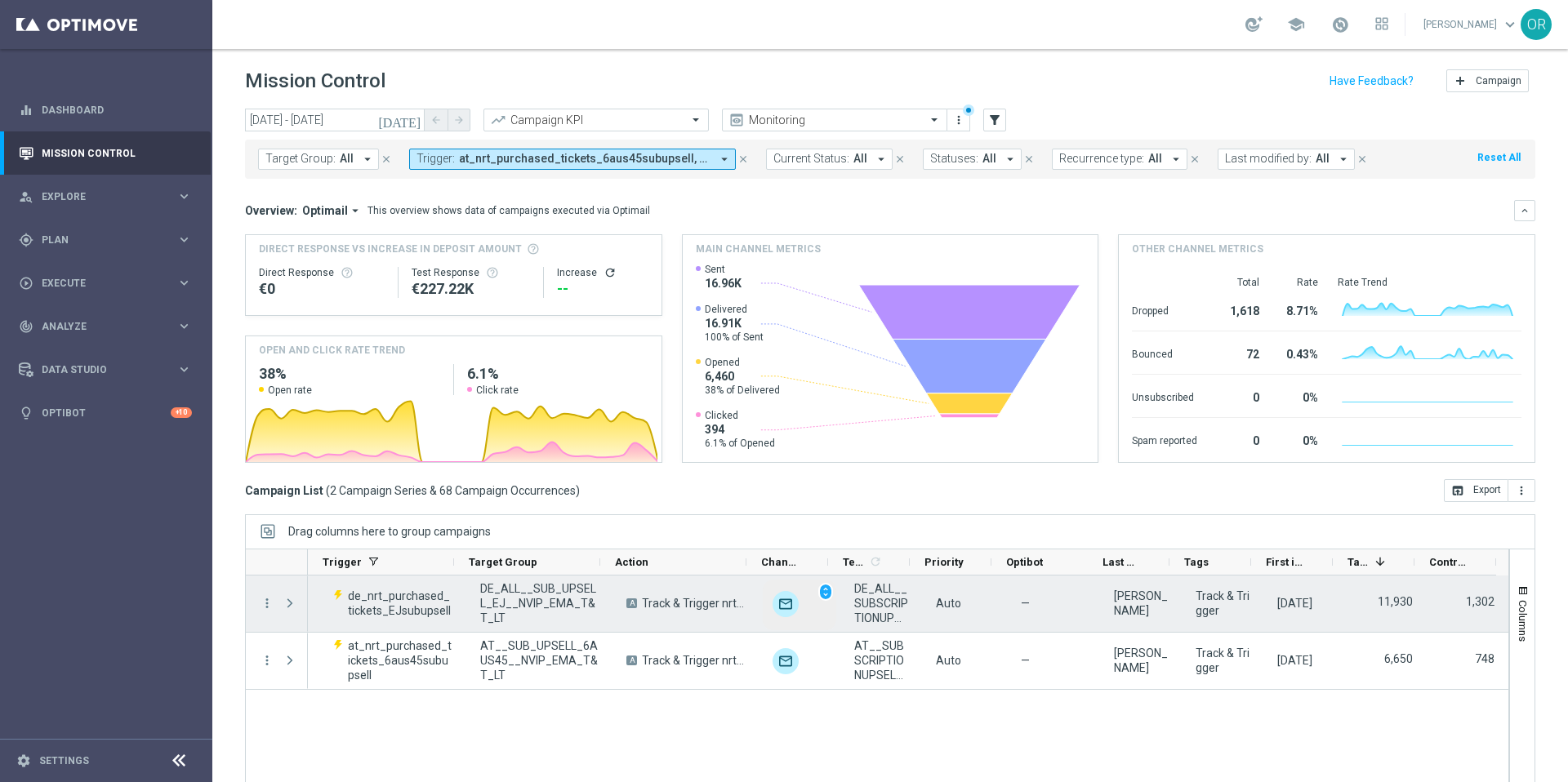
scroll to position [0, 0]
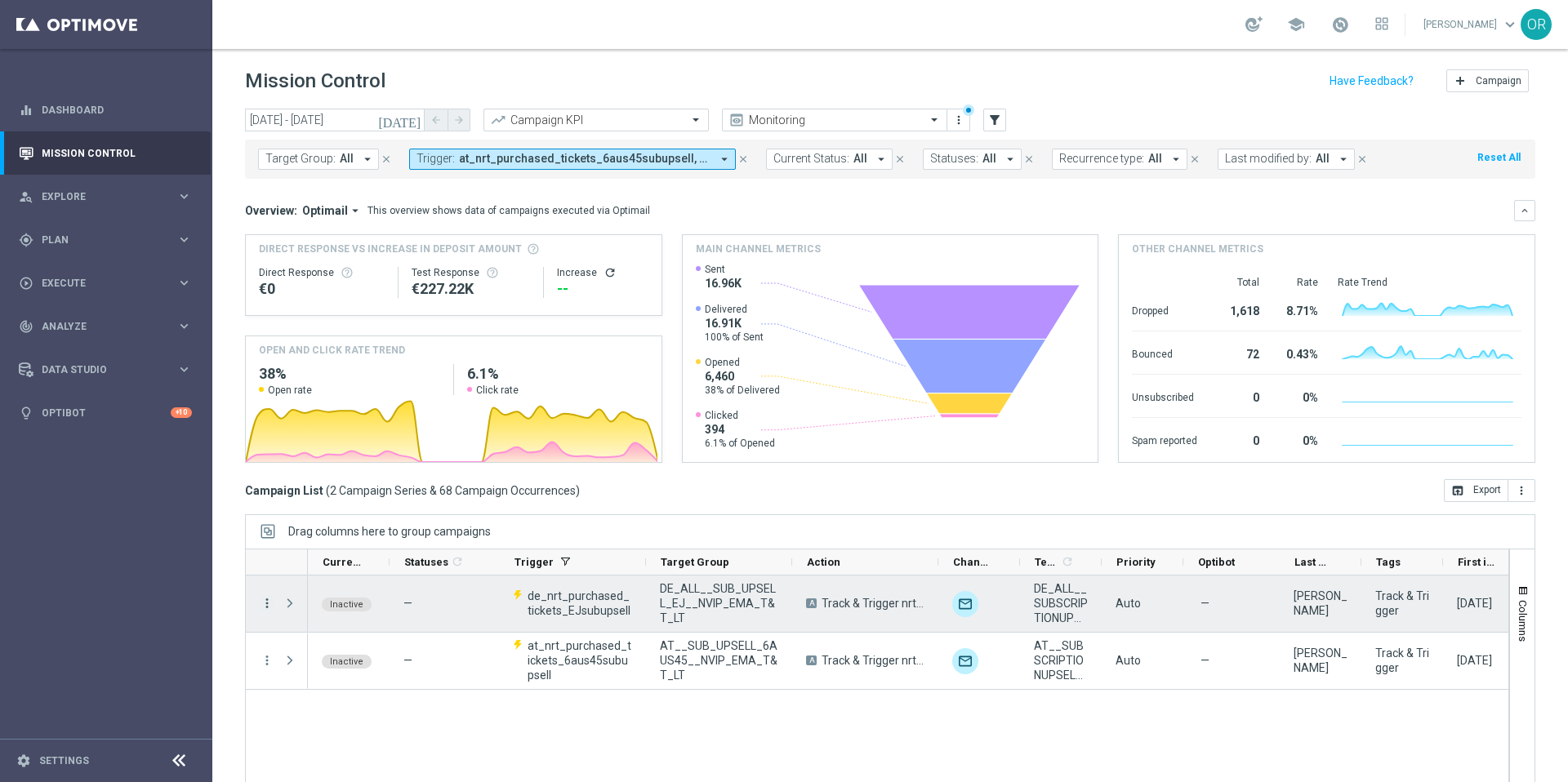
click at [268, 602] on icon "more_vert" at bounding box center [267, 603] width 15 height 15
click at [342, 634] on span "Campaign Metrics" at bounding box center [342, 637] width 85 height 11
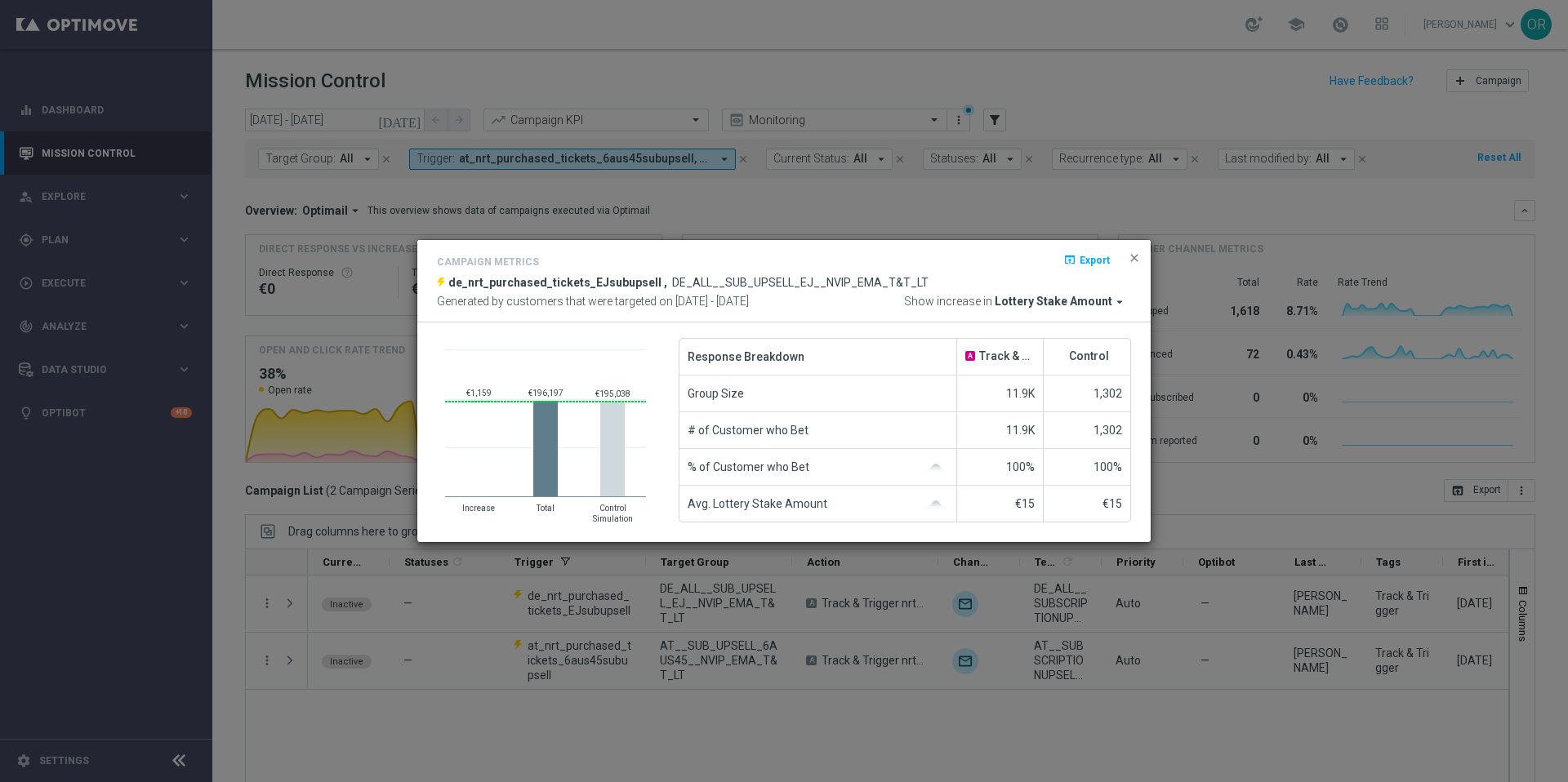
click at [1104, 303] on span "Lottery Stake Amount" at bounding box center [1052, 302] width 117 height 15
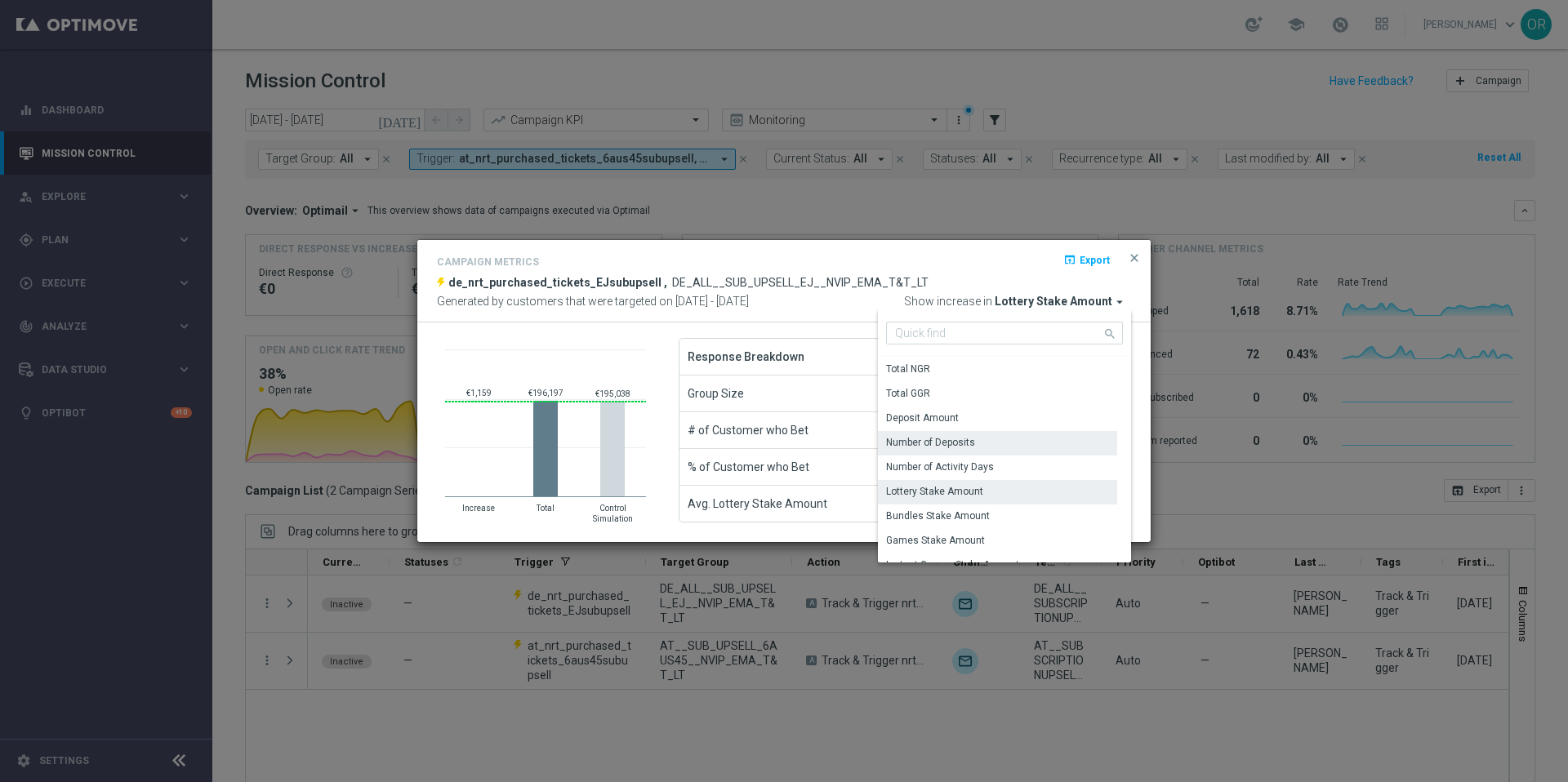
click at [955, 443] on div "Number of Deposits" at bounding box center [930, 443] width 89 height 15
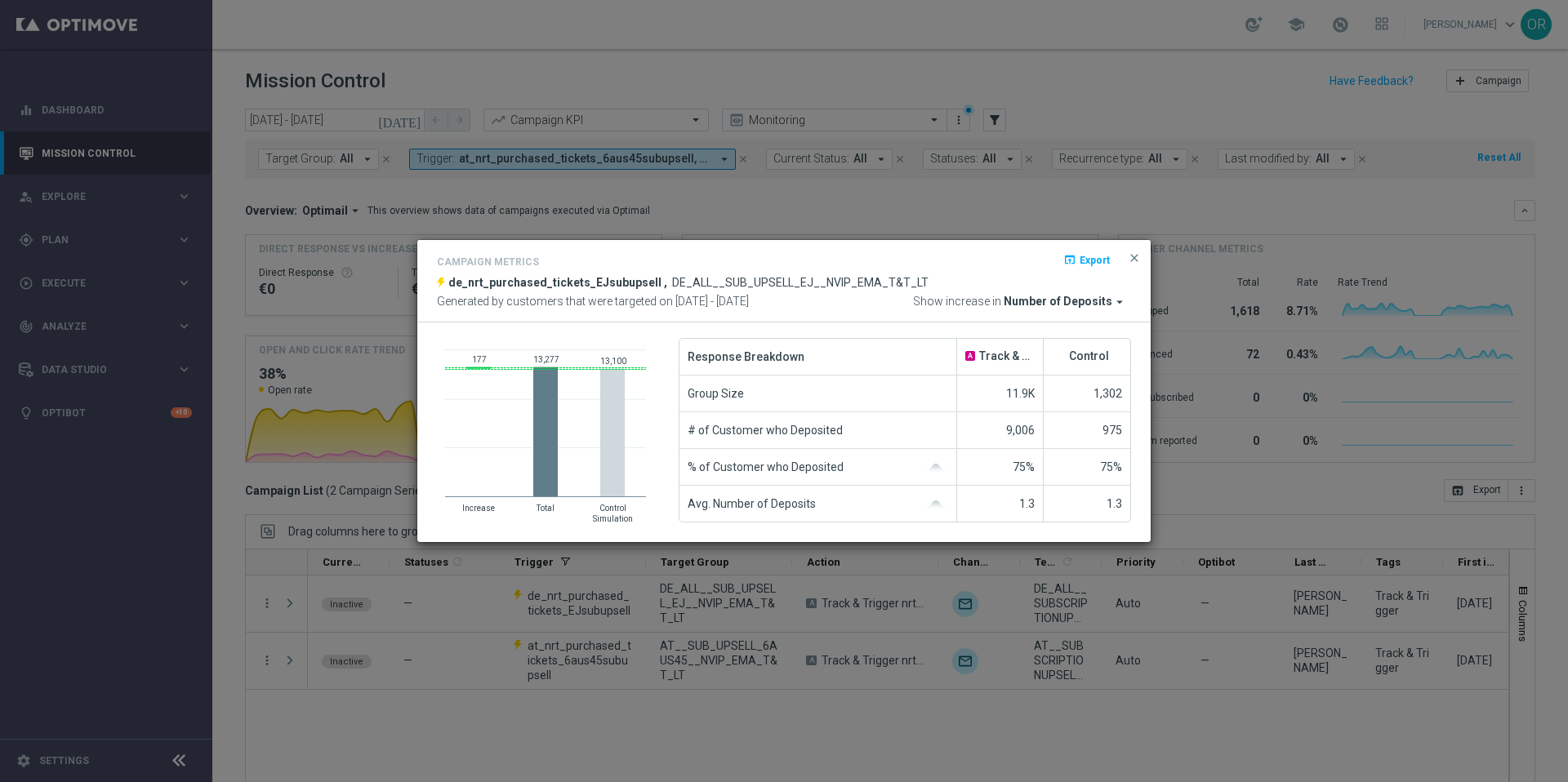
click at [1078, 300] on span "Number of Deposits" at bounding box center [1057, 302] width 108 height 15
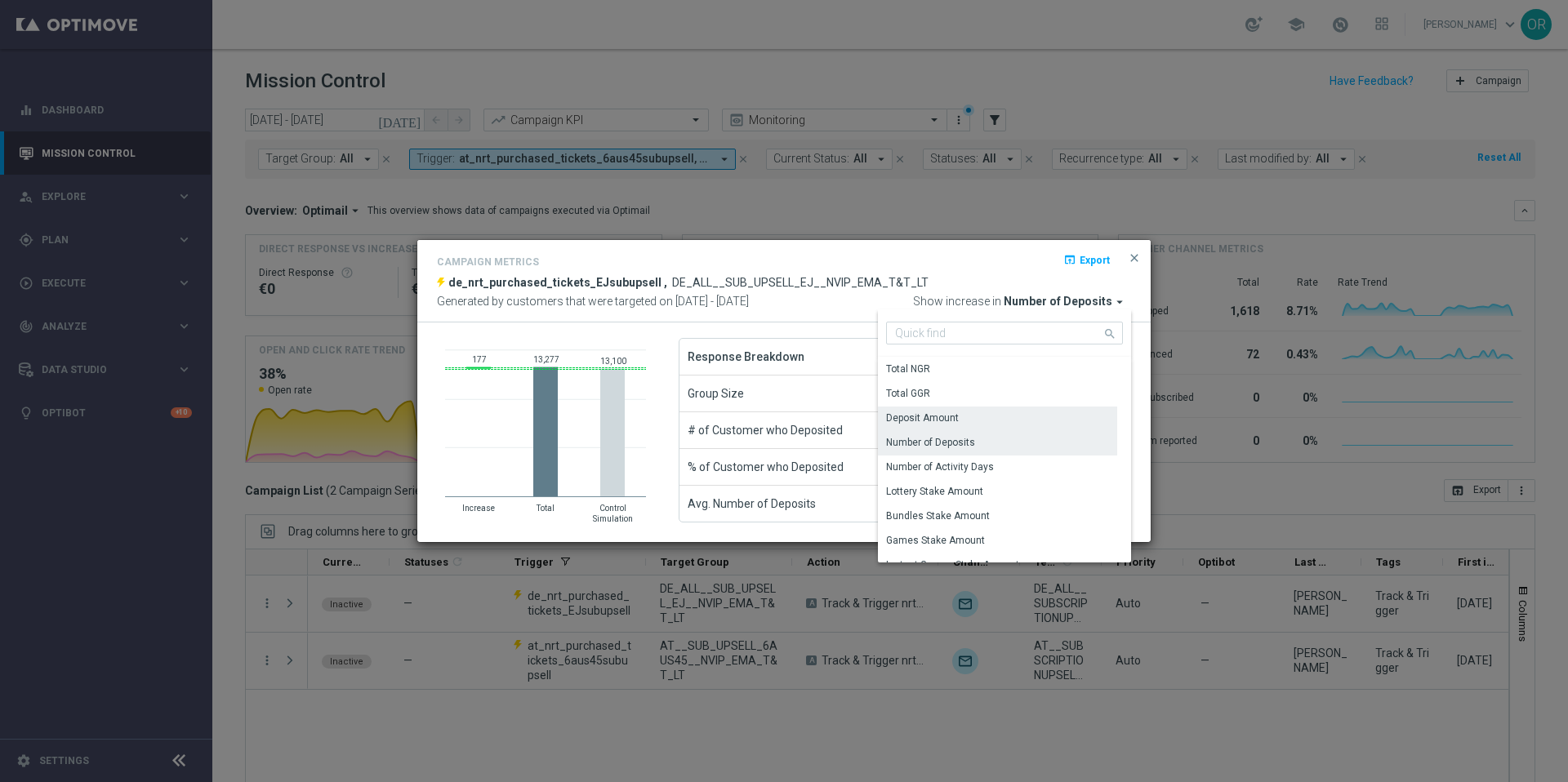
click at [945, 418] on div "Deposit Amount" at bounding box center [922, 418] width 73 height 15
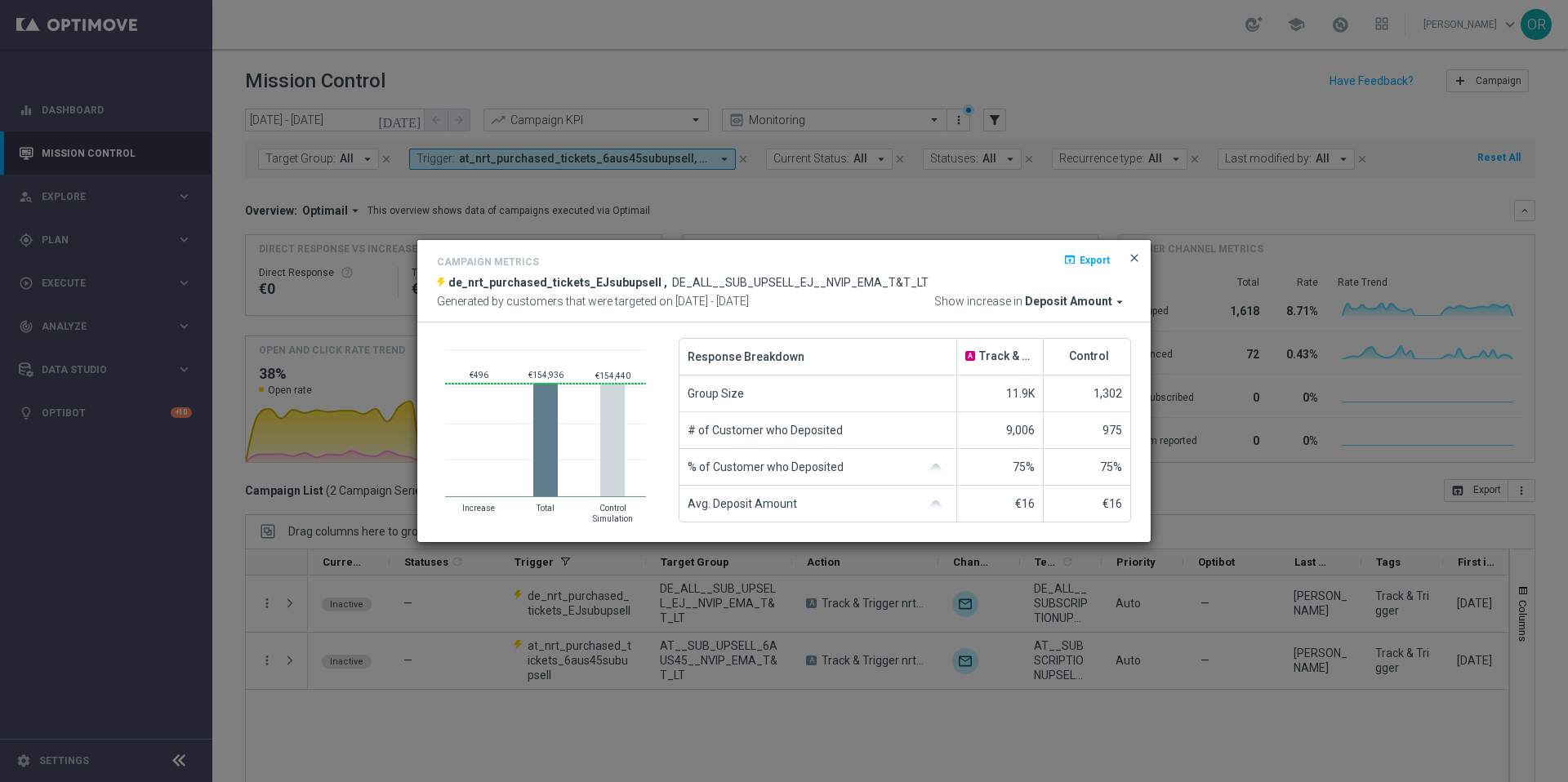
click at [1134, 257] on span "close" at bounding box center [1134, 258] width 13 height 13
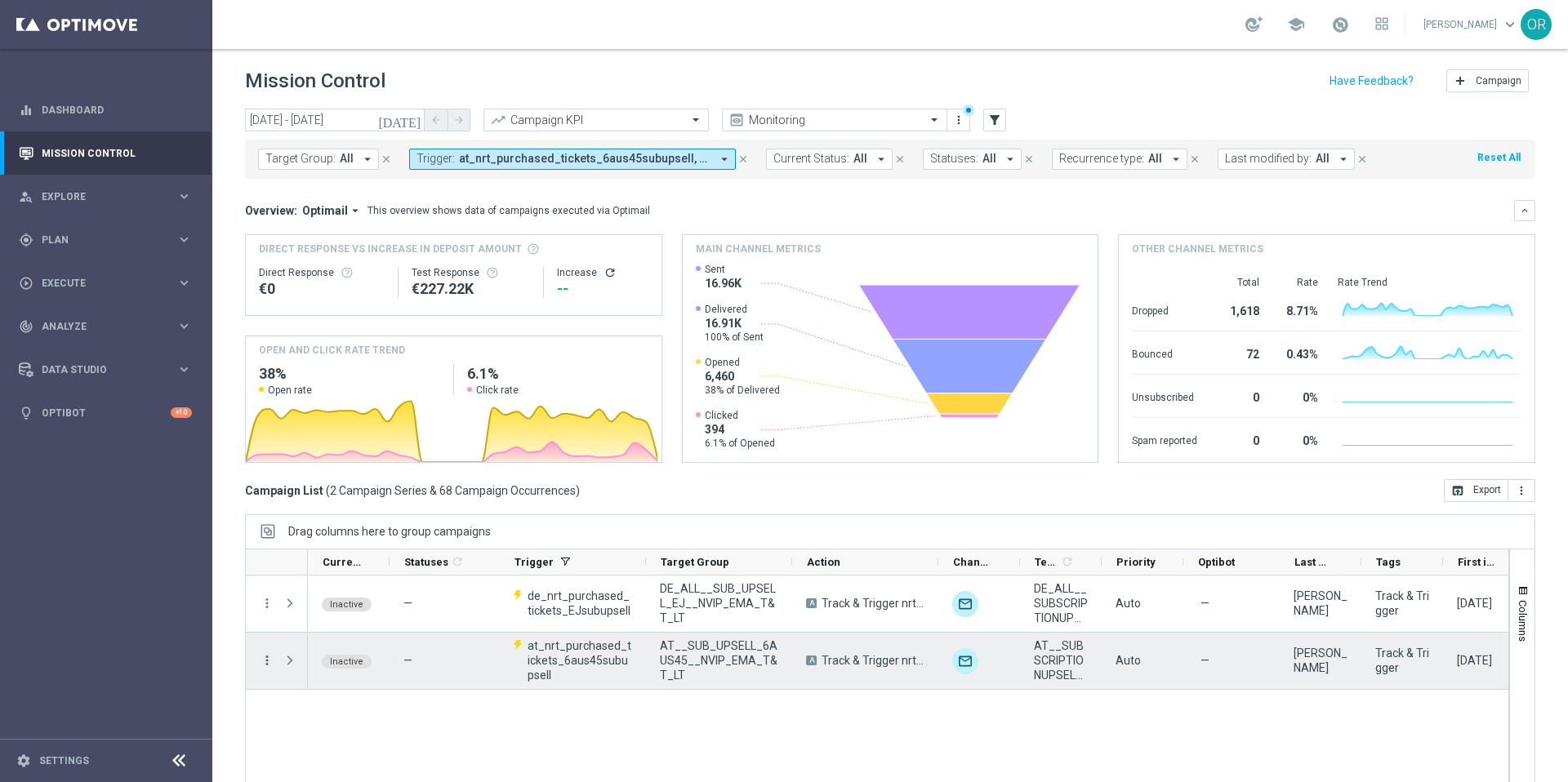
click at [266, 666] on icon "more_vert" at bounding box center [267, 661] width 15 height 15
click at [339, 535] on span "Campaign Metrics" at bounding box center [342, 537] width 85 height 11
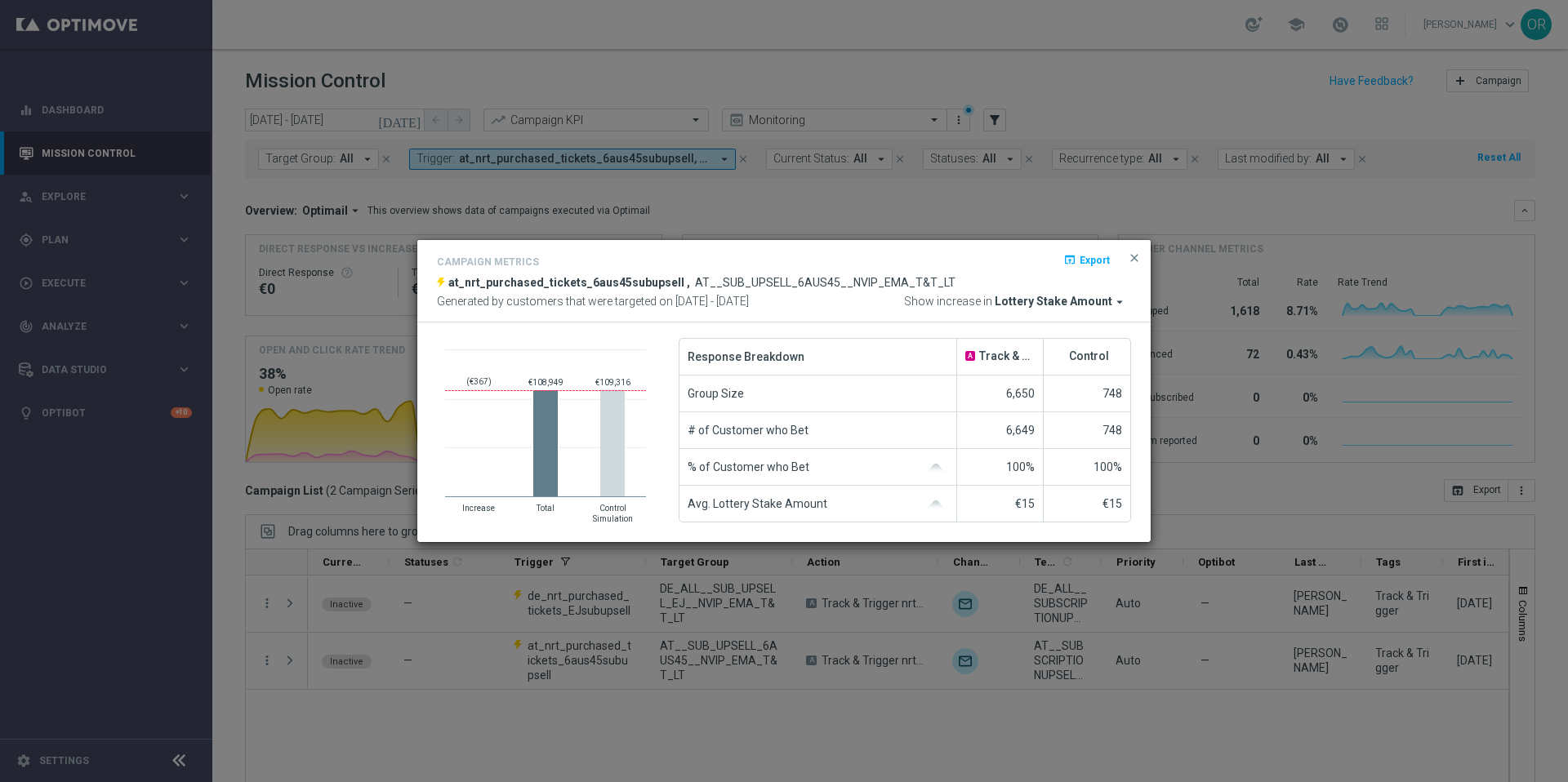
click at [1103, 298] on span "Lottery Stake Amount" at bounding box center [1052, 302] width 117 height 15
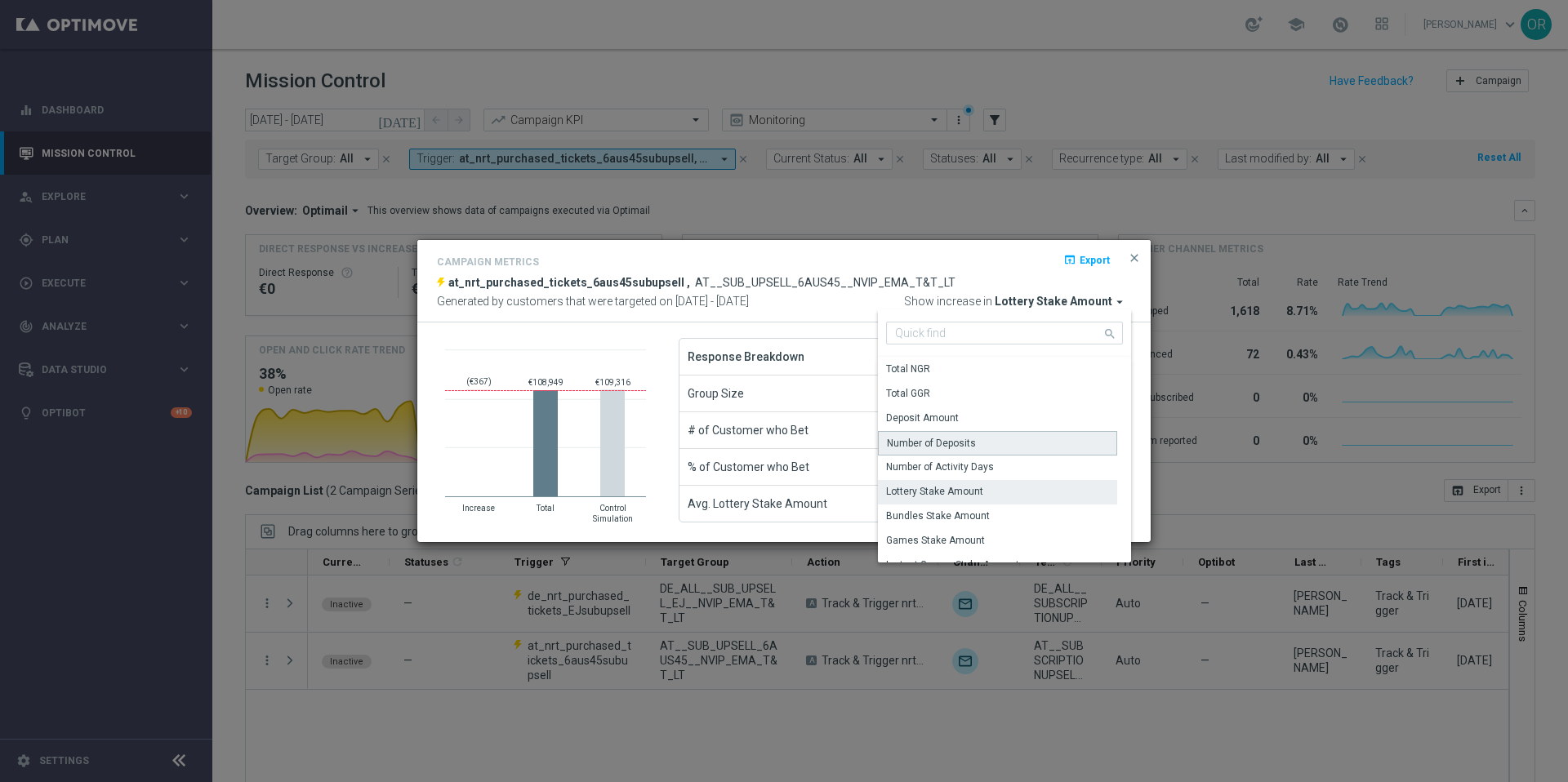
click at [972, 441] on div "Number of Deposits" at bounding box center [931, 443] width 89 height 15
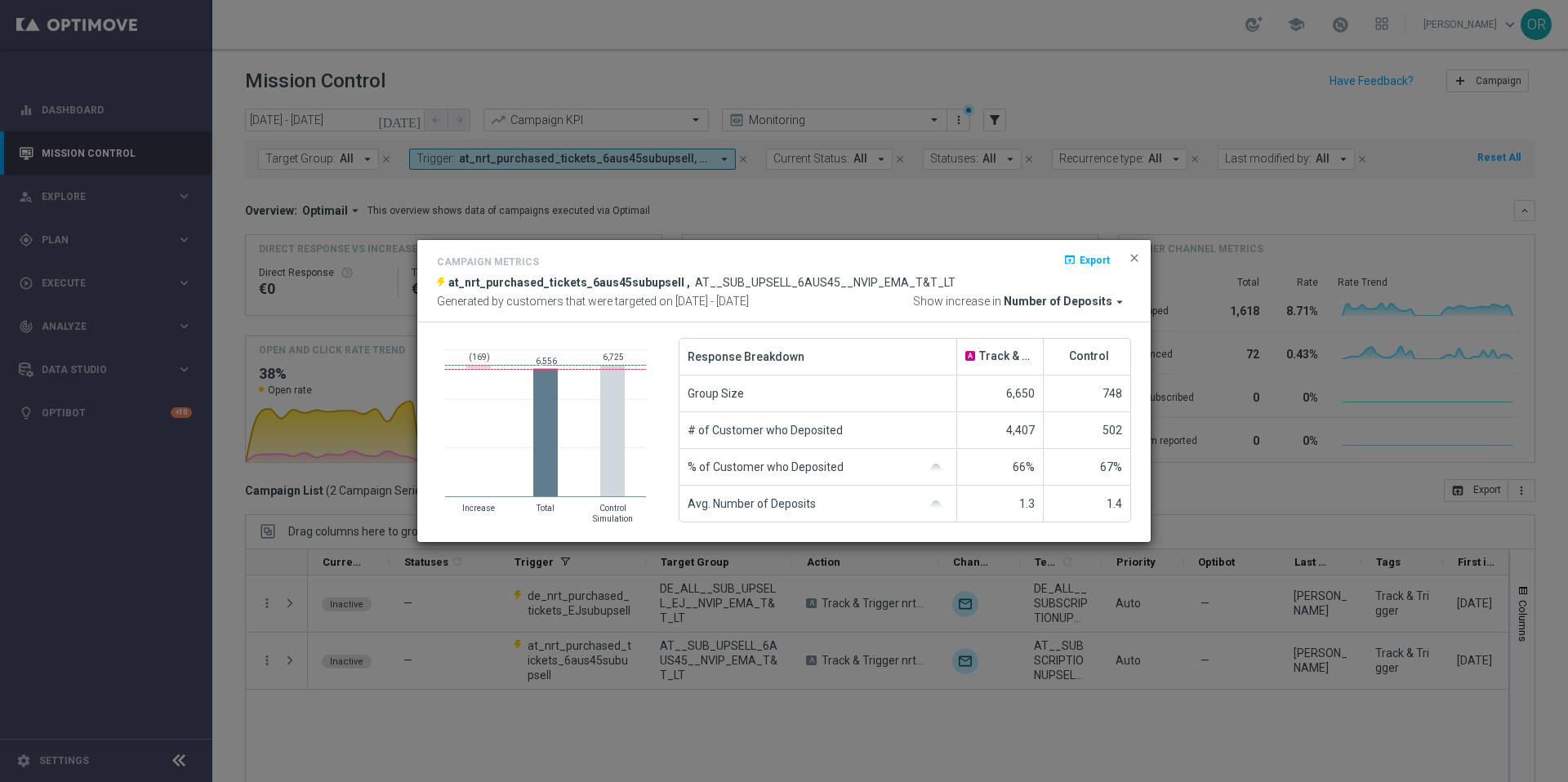
click at [1064, 297] on span "Number of Deposits" at bounding box center [1057, 302] width 108 height 15
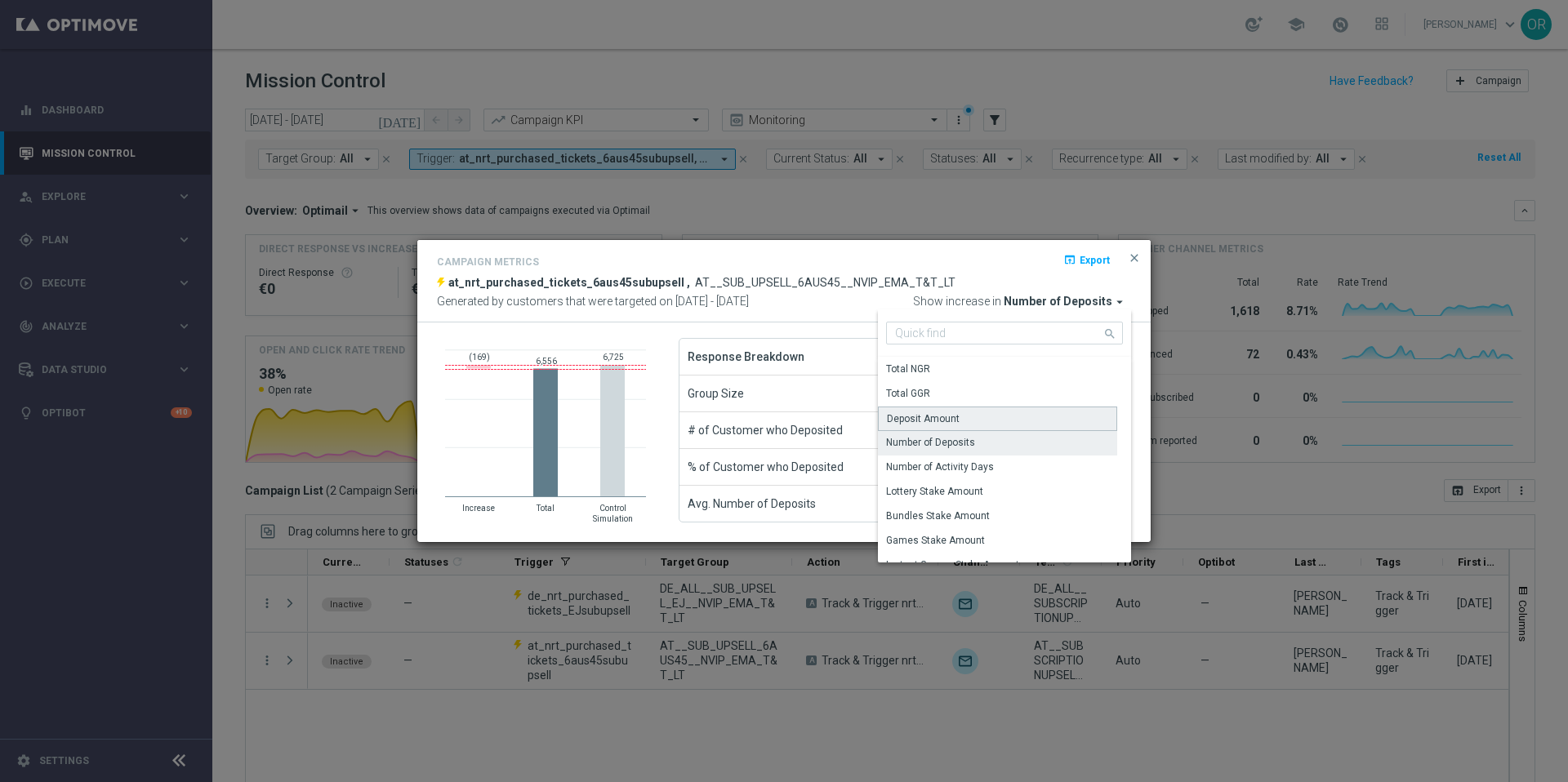
click at [953, 417] on div "Deposit Amount" at bounding box center [923, 419] width 73 height 15
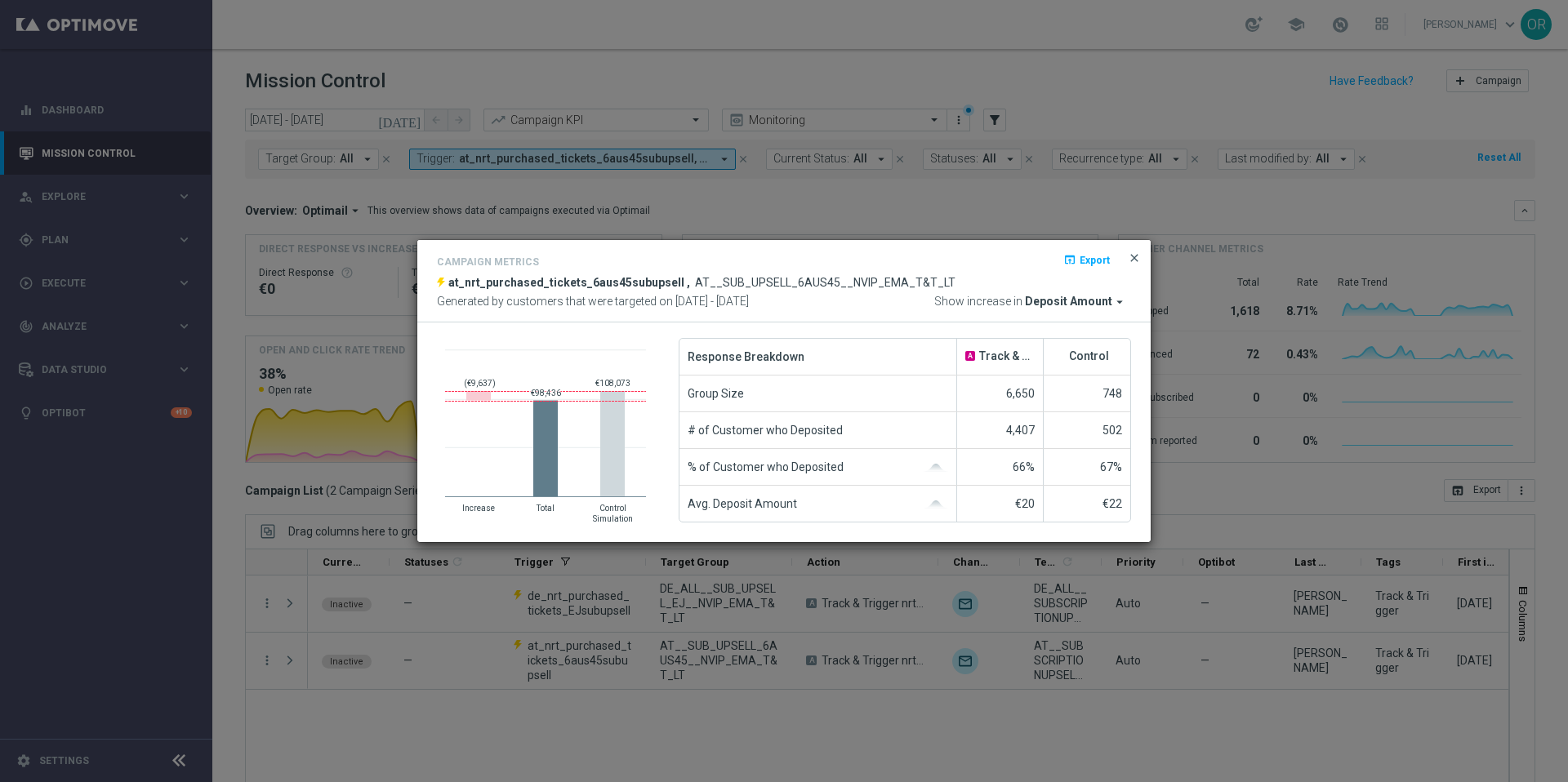
click at [1134, 261] on span "close" at bounding box center [1134, 258] width 13 height 13
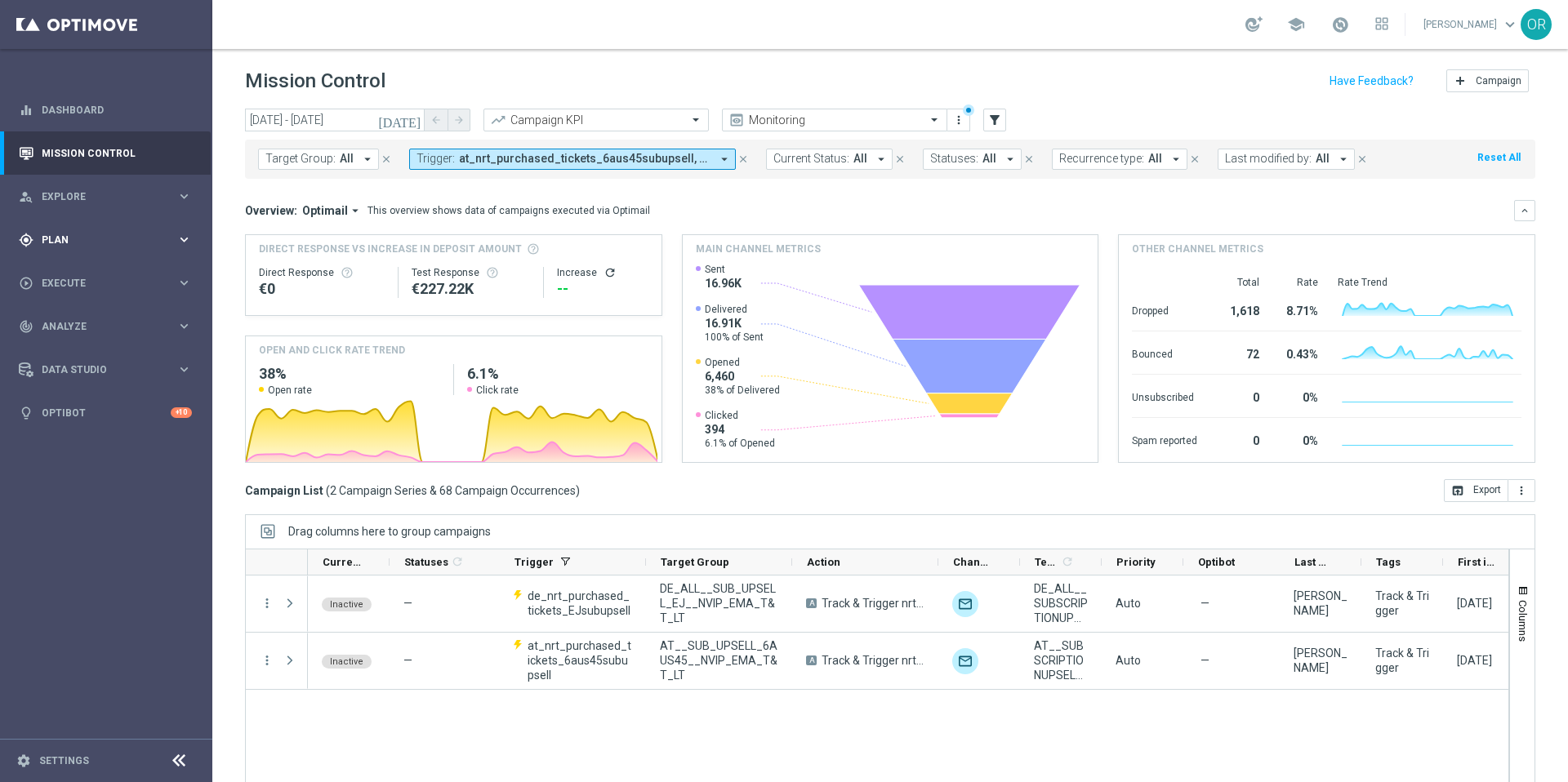
click at [76, 243] on span "Plan" at bounding box center [109, 240] width 134 height 10
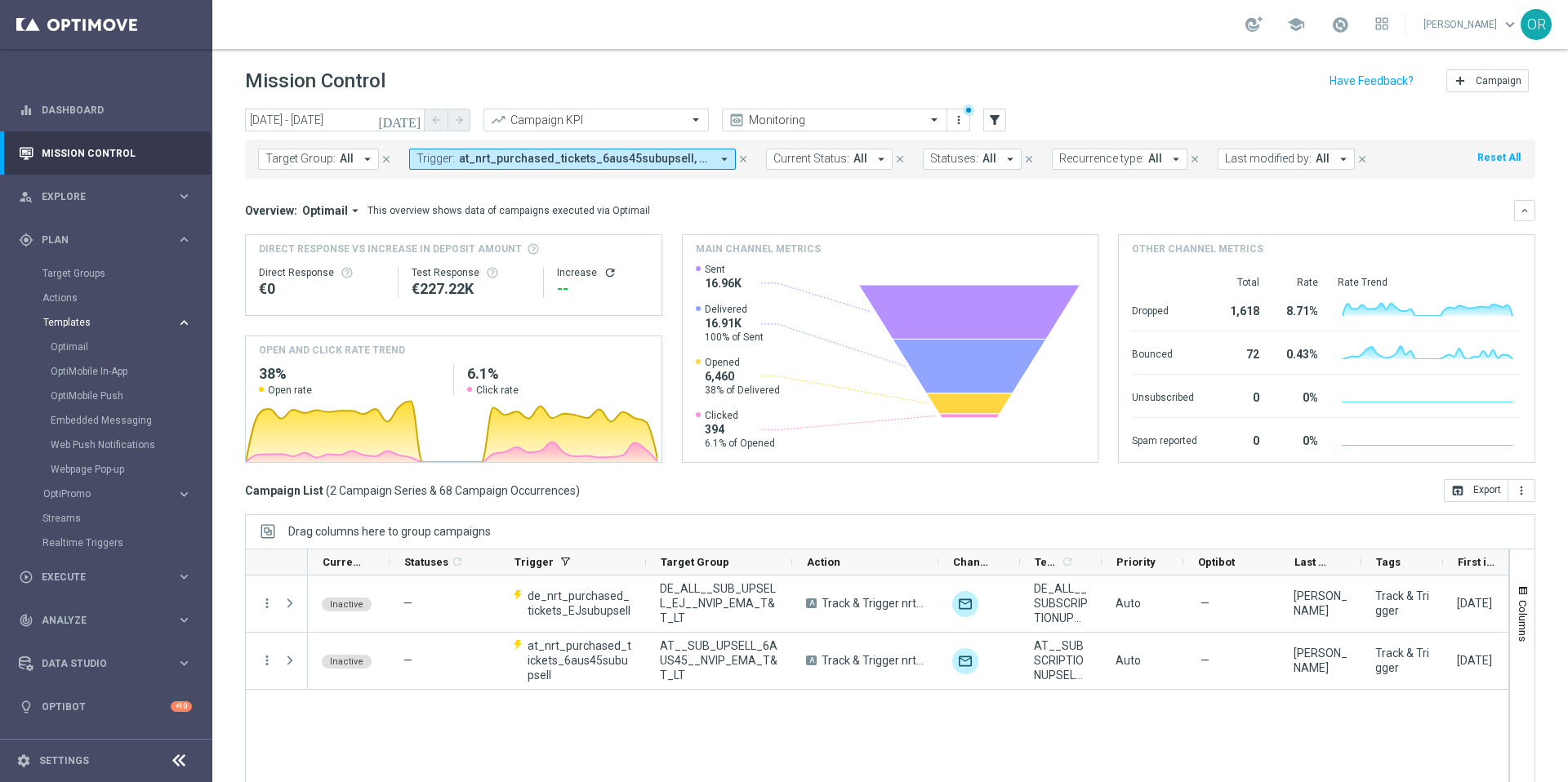
click at [93, 321] on span "Templates" at bounding box center [102, 323] width 116 height 10
click at [88, 318] on span "Templates" at bounding box center [102, 323] width 116 height 10
click at [81, 322] on span "Templates" at bounding box center [102, 323] width 116 height 10
click at [74, 325] on span "Templates" at bounding box center [102, 323] width 116 height 10
click at [77, 345] on link "Optimail" at bounding box center [110, 347] width 119 height 13
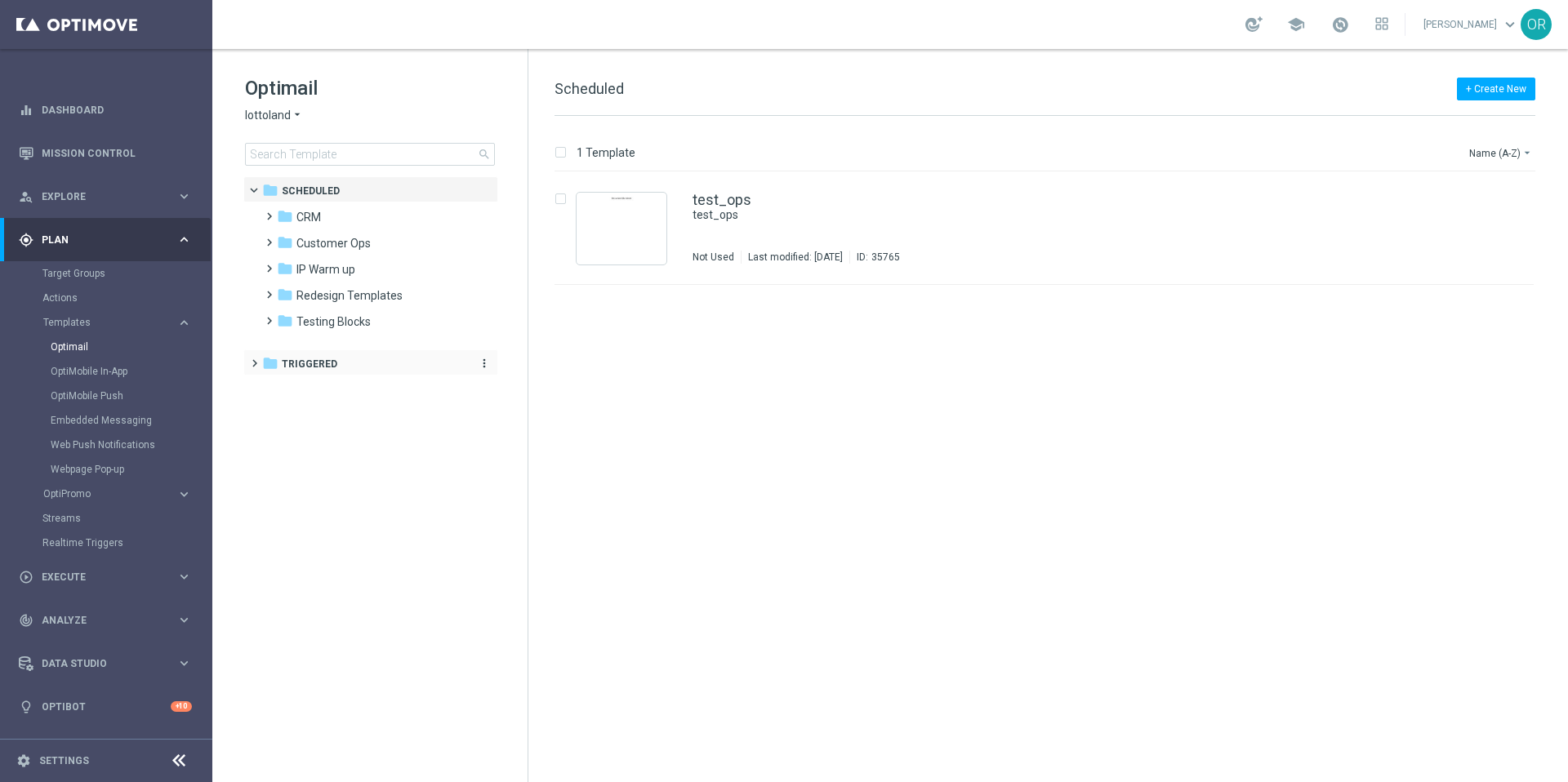
click at [325, 355] on div "folder Triggered" at bounding box center [362, 364] width 200 height 19
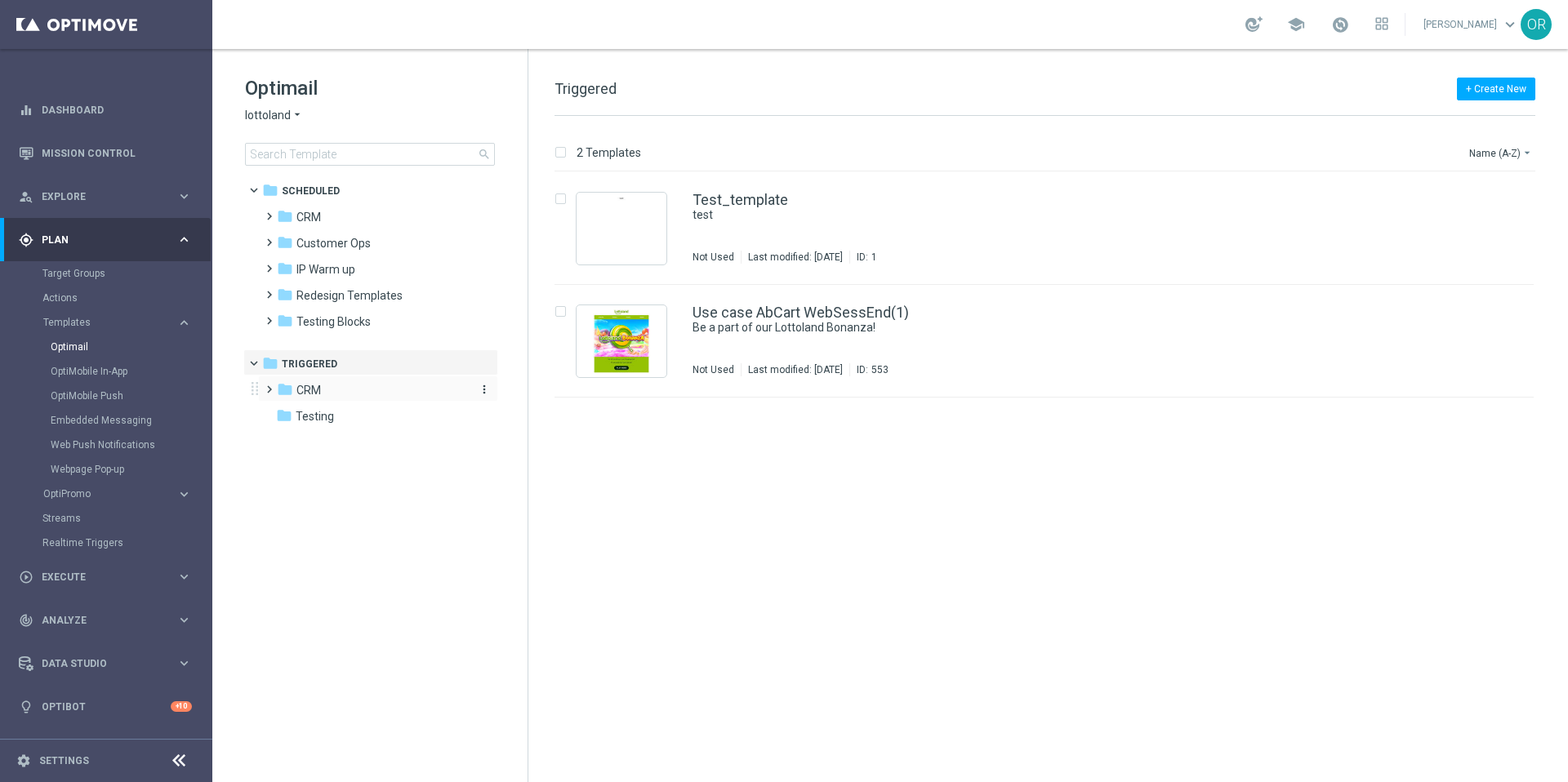
click at [322, 391] on div "folder CRM" at bounding box center [370, 390] width 188 height 19
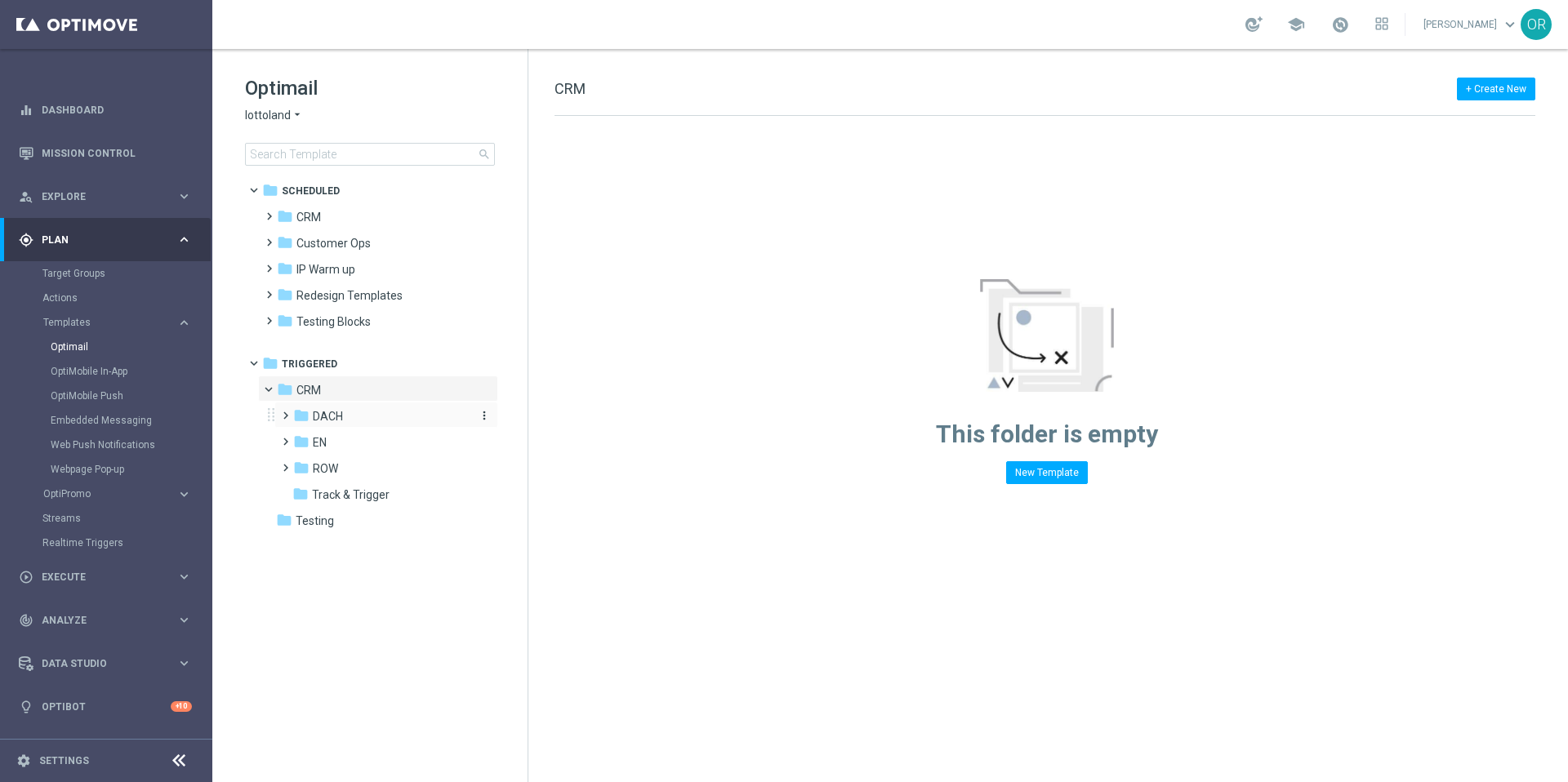
click at [358, 418] on div "folder DACH" at bounding box center [380, 416] width 174 height 19
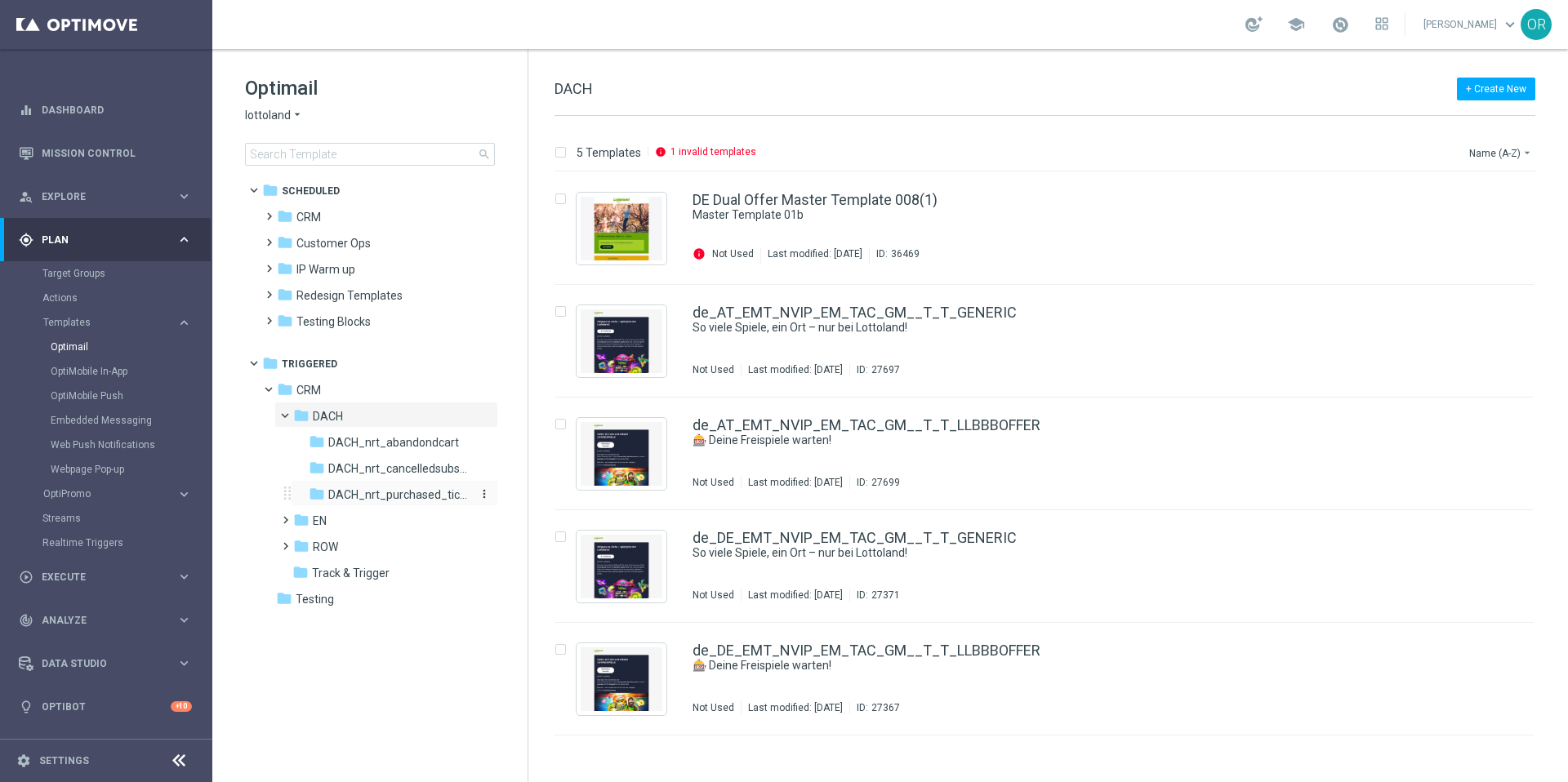
click at [396, 490] on span "DACH_nrt_purchased_tickets" at bounding box center [398, 495] width 141 height 15
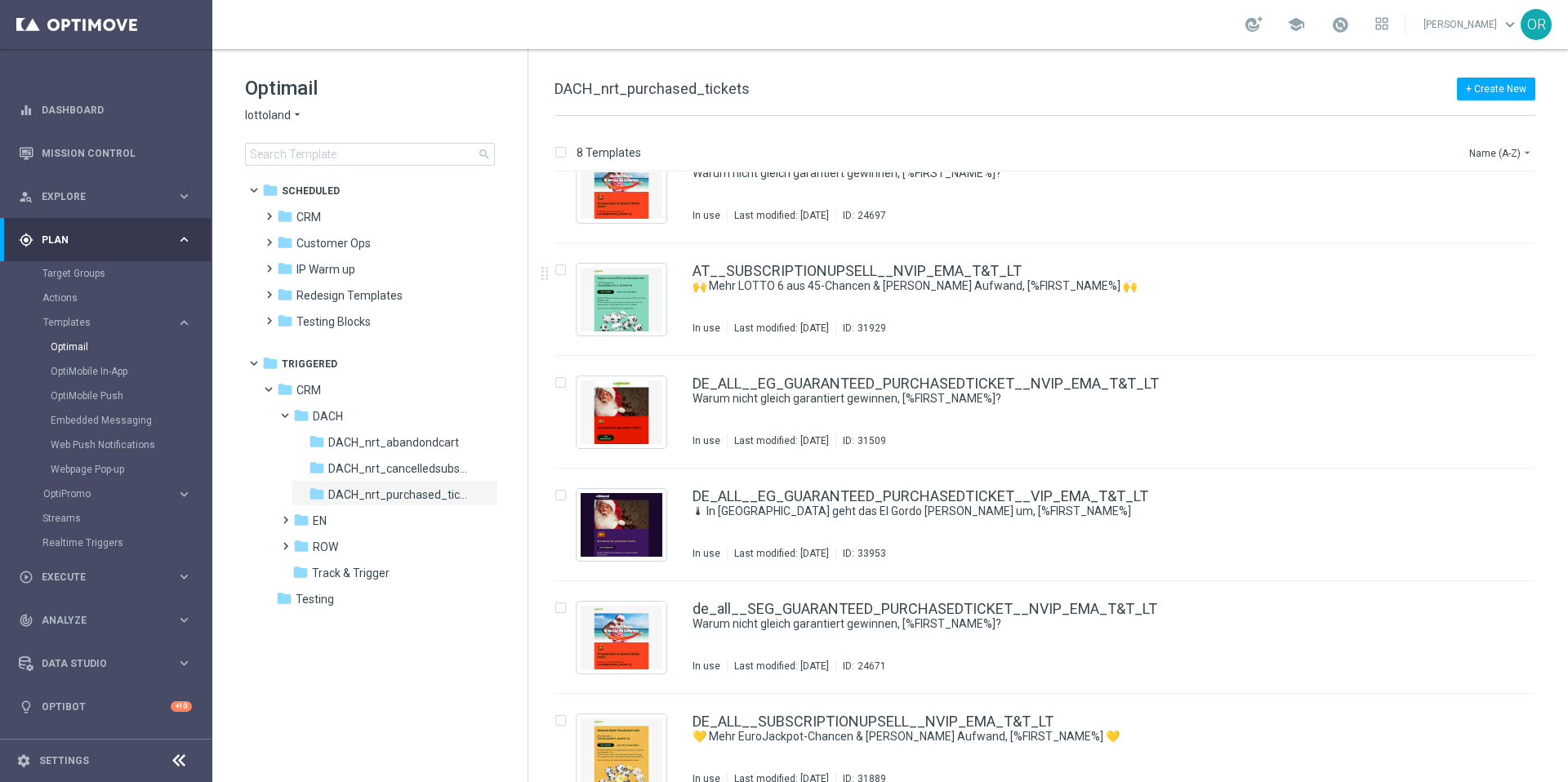
scroll to position [292, 0]
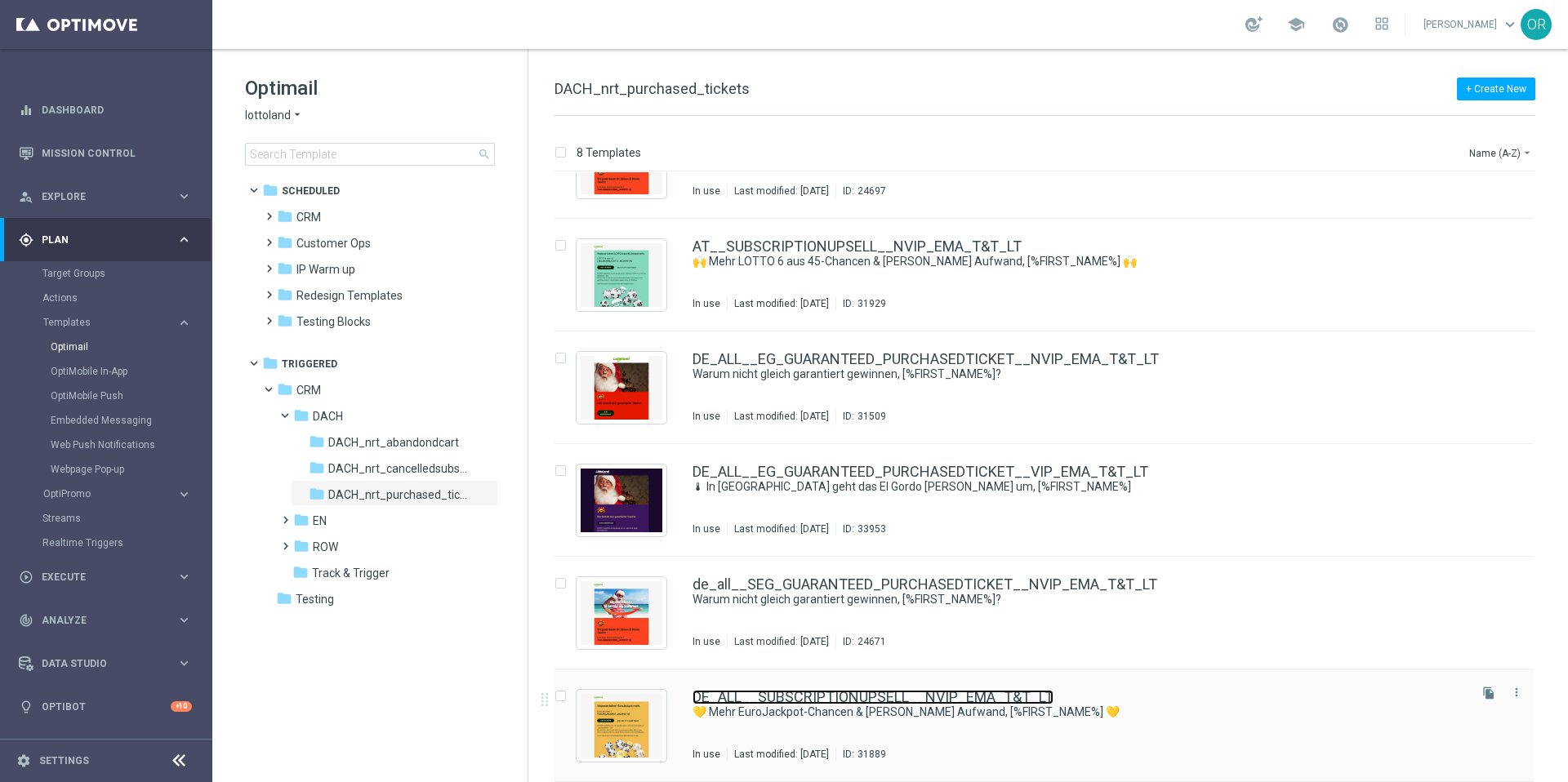
click at [864, 696] on link "DE_ALL__SUBSCRIPTIONUPSELL__NVIP_EMA_T&T_LT" at bounding box center [873, 698] width 361 height 15
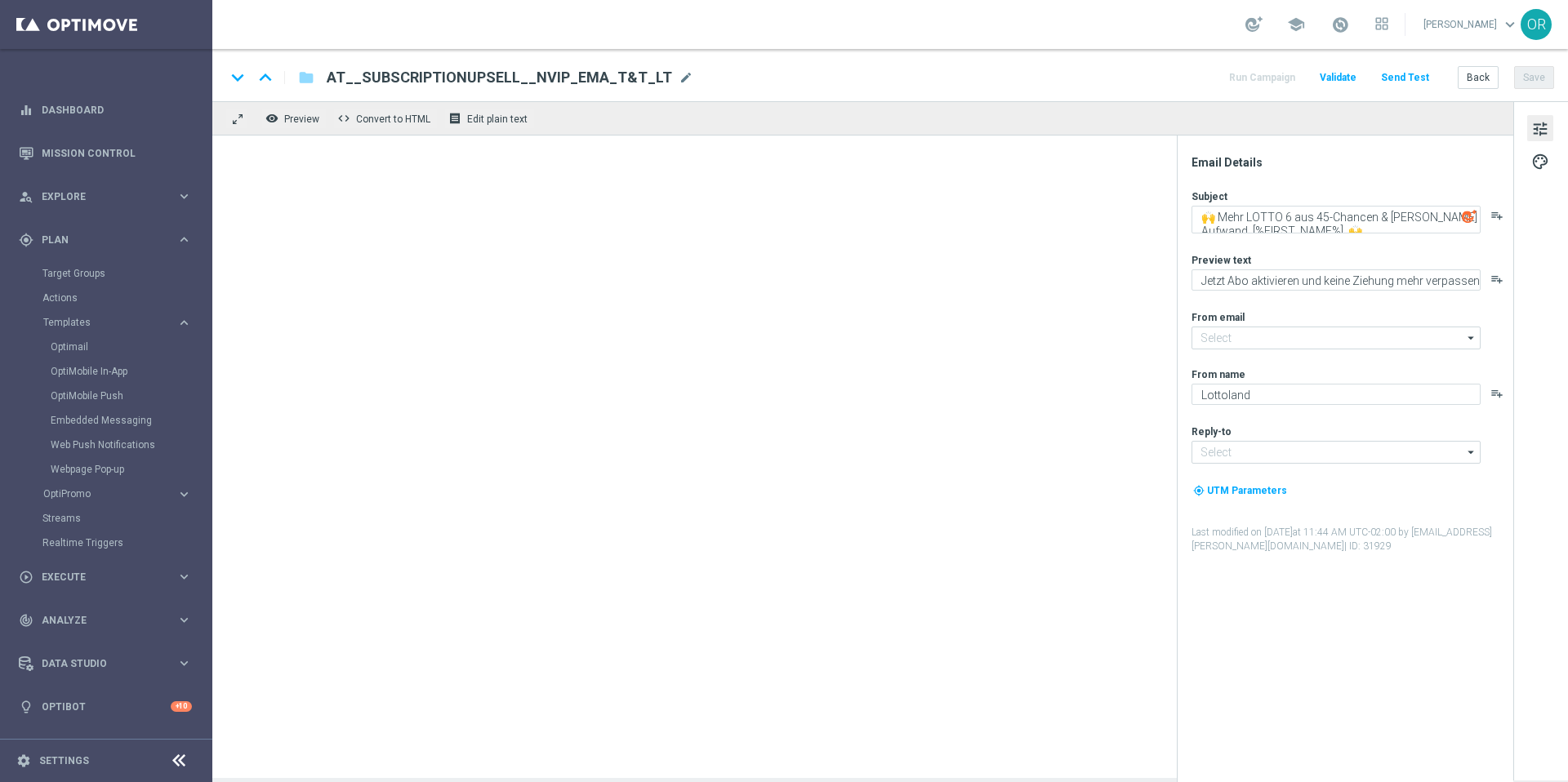
type input "[EMAIL_ADDRESS][DOMAIN_NAME]"
type textarea "💛 Mehr EuroJackpot-Chancen & [PERSON_NAME] Aufwand, [%FIRST_NAME%] 💛"
